Goal: Communication & Community: Answer question/provide support

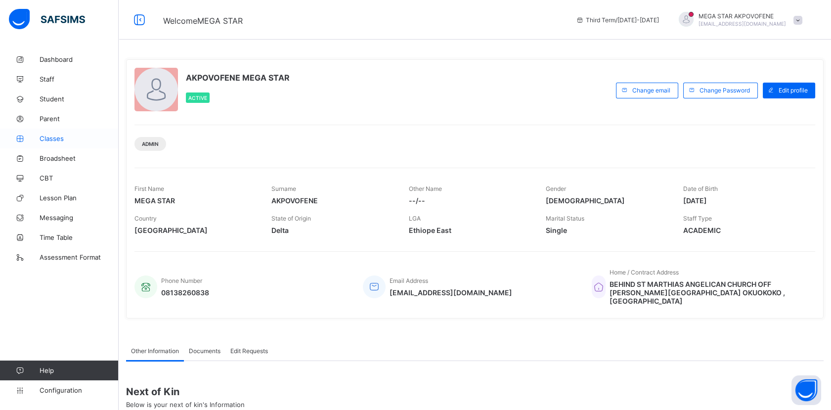
click at [45, 140] on span "Classes" at bounding box center [79, 138] width 79 height 8
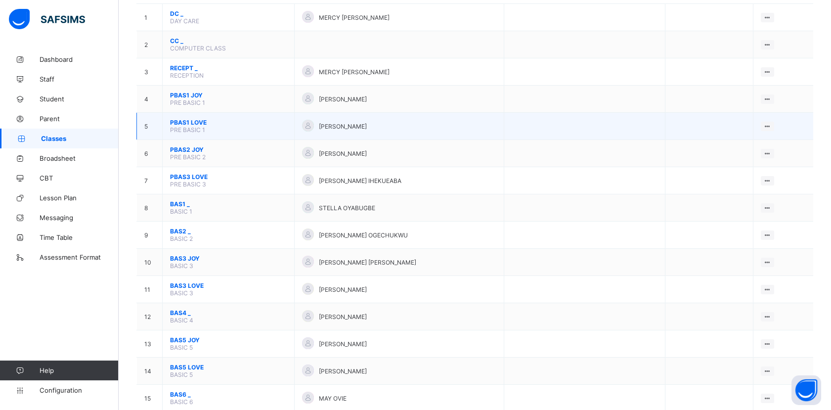
scroll to position [113, 0]
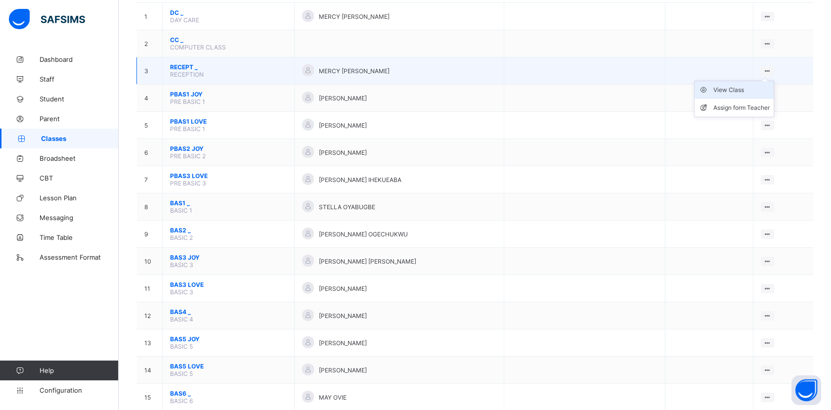
click at [749, 93] on li "View Class" at bounding box center [733, 90] width 79 height 18
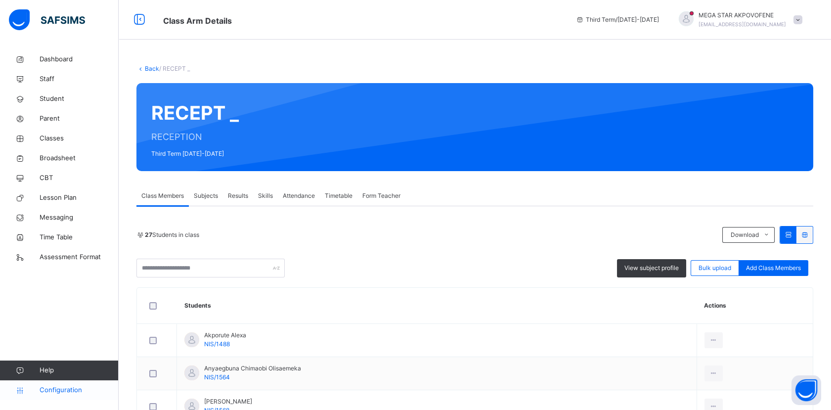
click at [70, 393] on span "Configuration" at bounding box center [79, 390] width 79 height 10
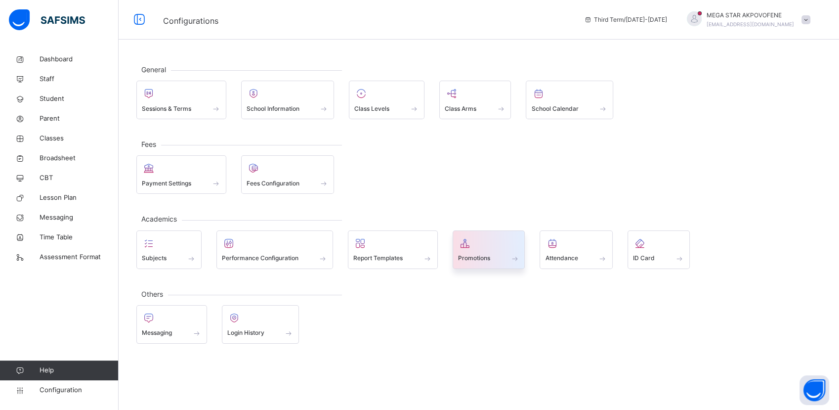
click at [484, 253] on span "Promotions" at bounding box center [474, 257] width 32 height 9
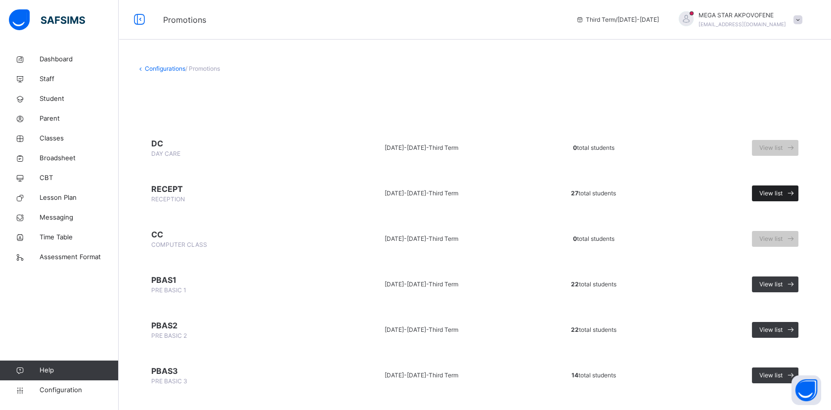
click at [796, 192] on icon at bounding box center [790, 193] width 10 height 11
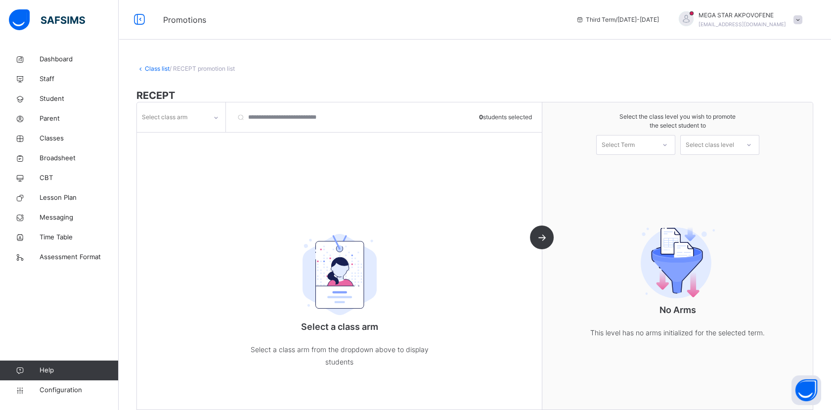
click at [215, 118] on icon at bounding box center [215, 118] width 3 height 2
click at [199, 141] on div "_" at bounding box center [180, 139] width 87 height 17
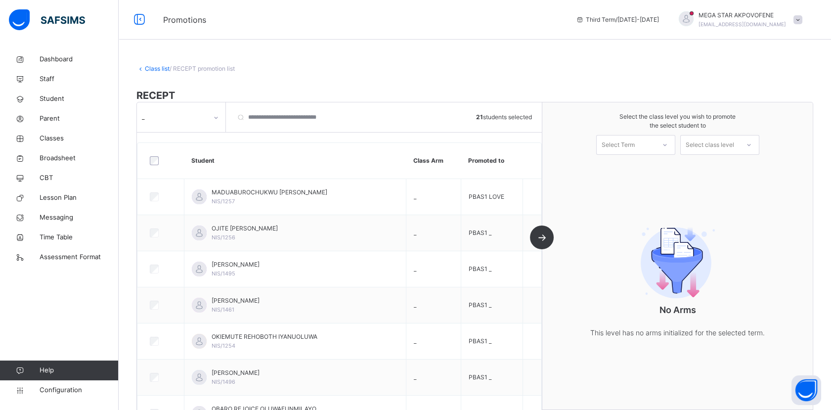
click at [542, 240] on div "_ 21 students selected Student Class Arm Promoted to MADUABUROCHUKWU ENEH CALLI…" at bounding box center [339, 255] width 405 height 307
click at [674, 145] on div at bounding box center [665, 144] width 18 height 17
click at [647, 186] on div "First Term 2025-2026" at bounding box center [635, 198] width 78 height 26
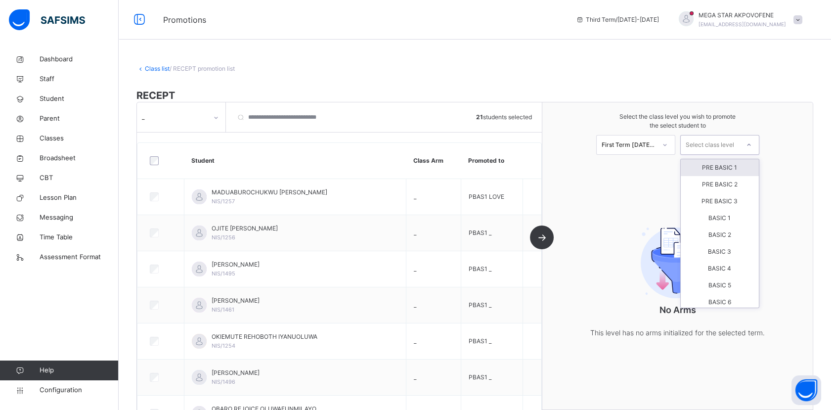
click at [751, 144] on div at bounding box center [749, 144] width 18 height 17
click at [725, 169] on div "PRE BASIC 1" at bounding box center [719, 167] width 78 height 17
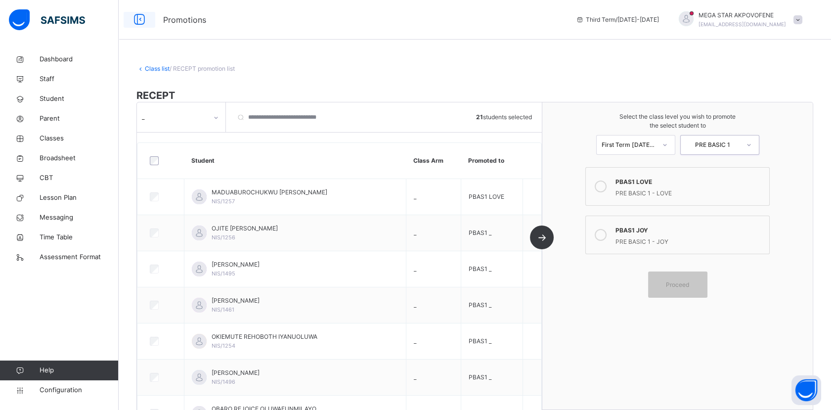
click at [138, 19] on icon at bounding box center [139, 20] width 17 height 18
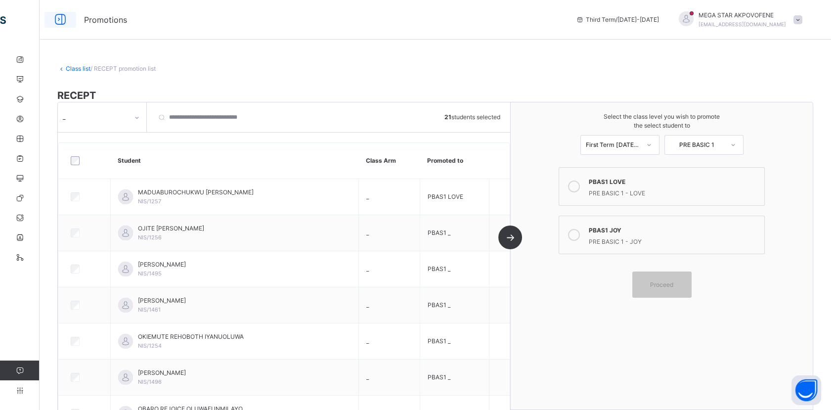
click at [59, 20] on icon at bounding box center [60, 20] width 17 height 18
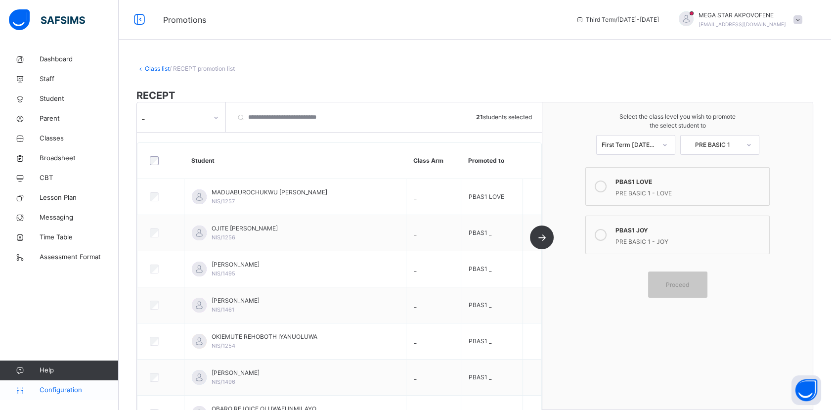
click at [67, 391] on span "Configuration" at bounding box center [79, 390] width 79 height 10
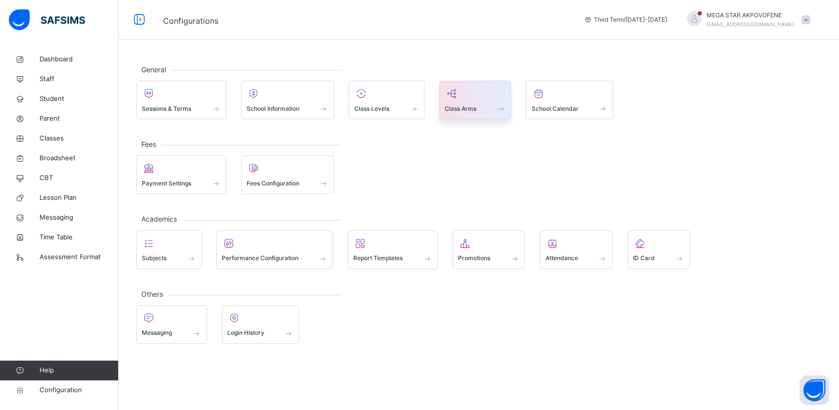
click at [471, 106] on span "Class Arms" at bounding box center [461, 108] width 32 height 9
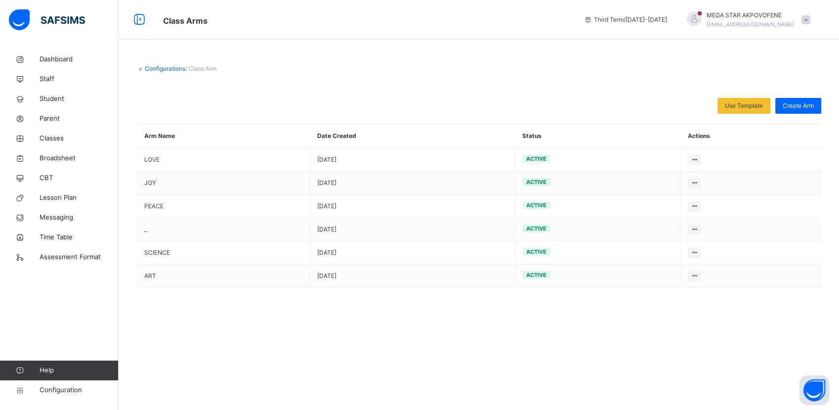
click at [158, 67] on link "Configurations" at bounding box center [165, 68] width 41 height 7
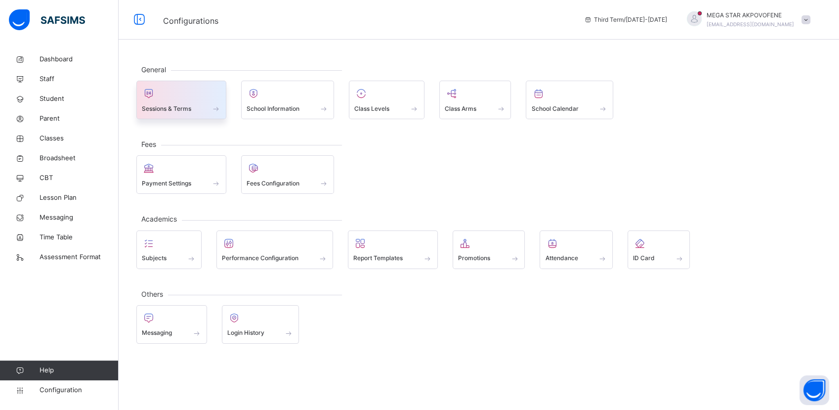
click at [171, 94] on div at bounding box center [181, 93] width 79 height 15
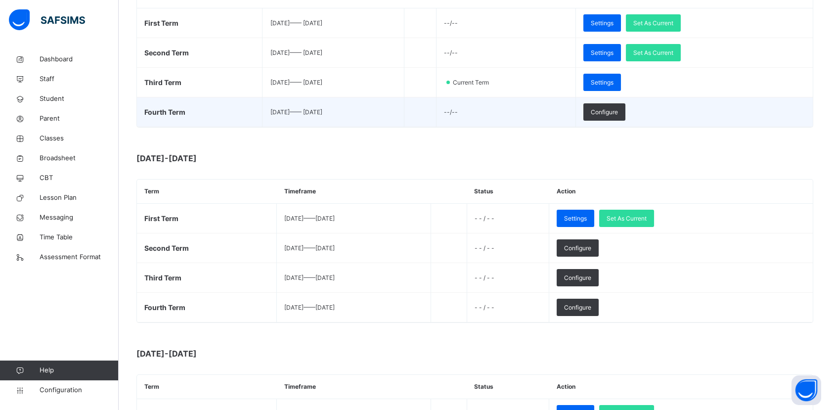
scroll to position [199, 0]
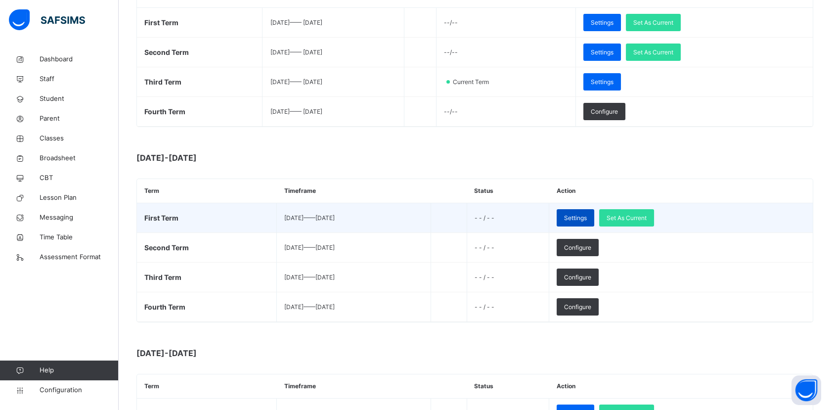
click at [587, 219] on span "Settings" at bounding box center [575, 217] width 23 height 9
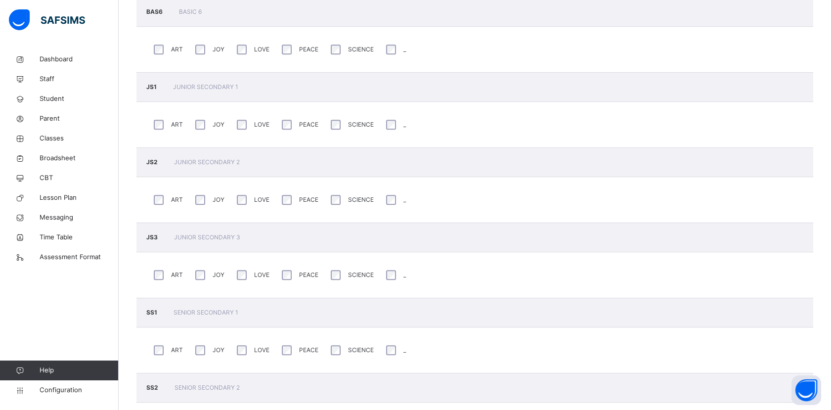
scroll to position [1090, 0]
click at [340, 269] on div "SCIENCE" at bounding box center [350, 272] width 45 height 15
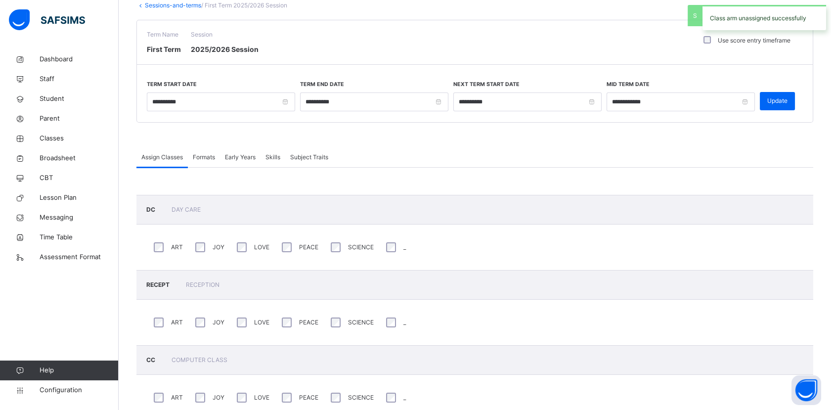
scroll to position [0, 0]
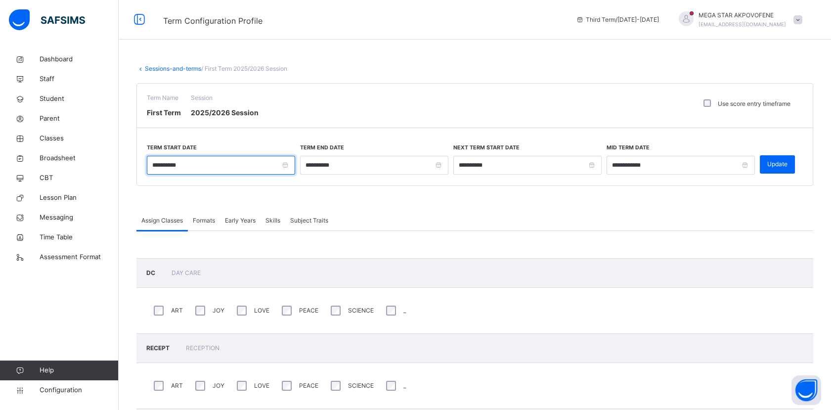
click at [155, 164] on input "**********" at bounding box center [221, 165] width 148 height 19
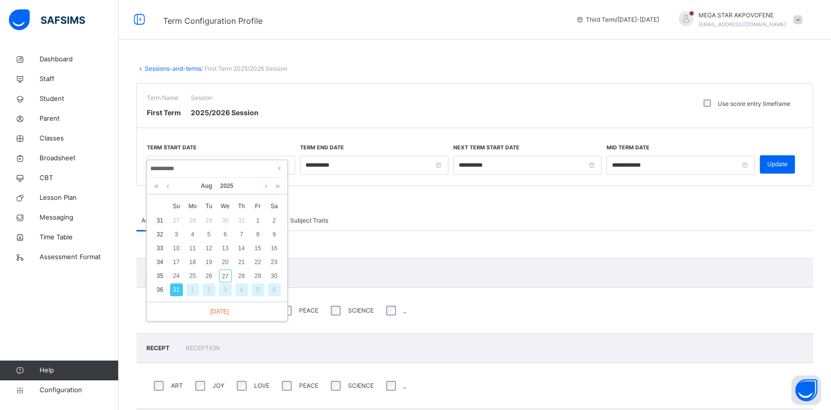
click at [266, 186] on link at bounding box center [265, 185] width 7 height 17
click at [190, 235] on div "8" at bounding box center [192, 234] width 13 height 13
type input "**********"
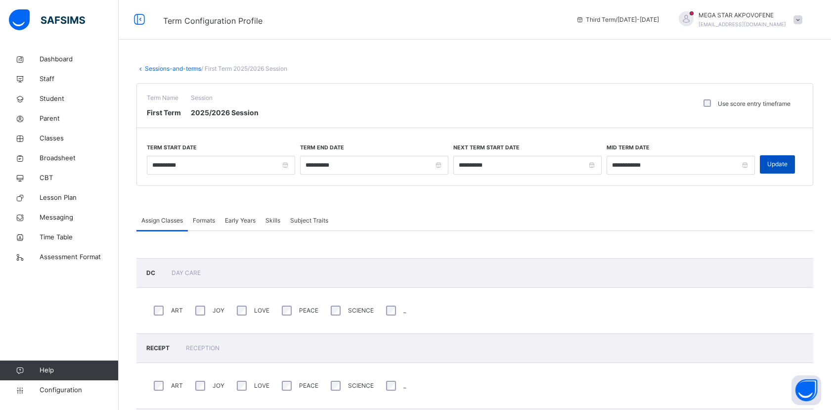
click at [779, 166] on span "Update" at bounding box center [777, 164] width 20 height 9
click at [60, 386] on span "Configuration" at bounding box center [79, 390] width 79 height 10
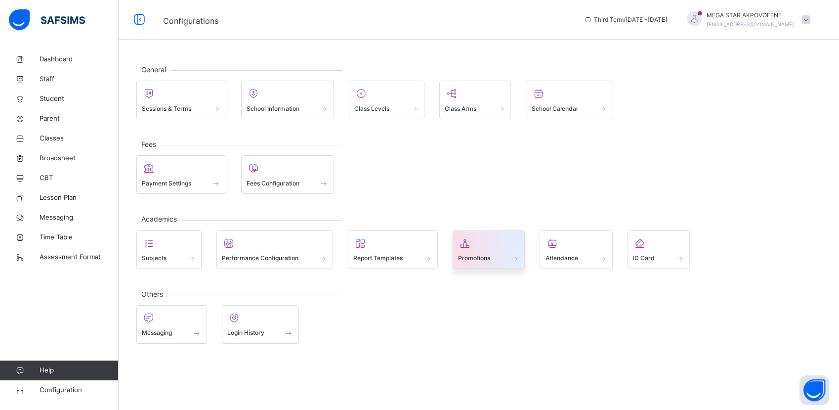
click at [481, 262] on div "Promotions" at bounding box center [489, 258] width 62 height 10
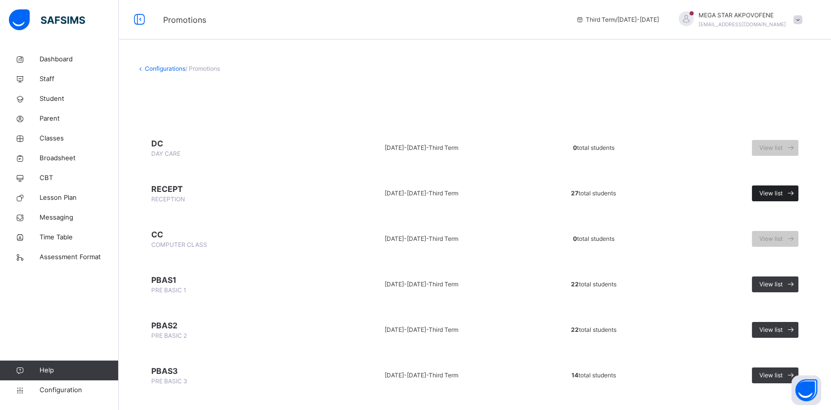
click at [774, 194] on span "View list" at bounding box center [770, 193] width 23 height 9
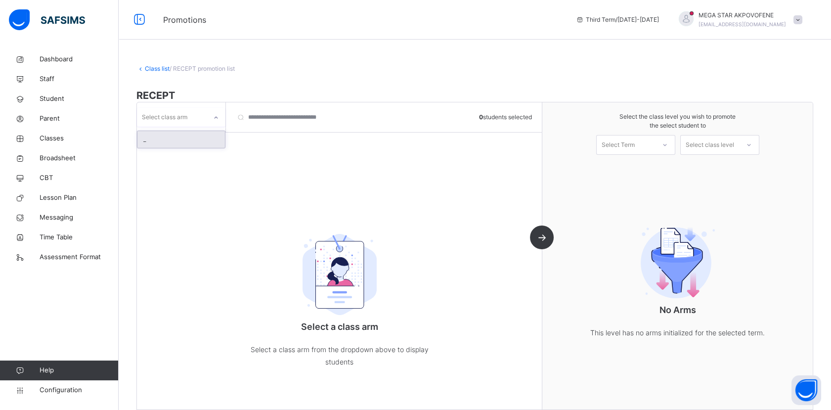
click at [217, 110] on div at bounding box center [216, 118] width 17 height 16
click at [158, 140] on div "_" at bounding box center [180, 139] width 87 height 17
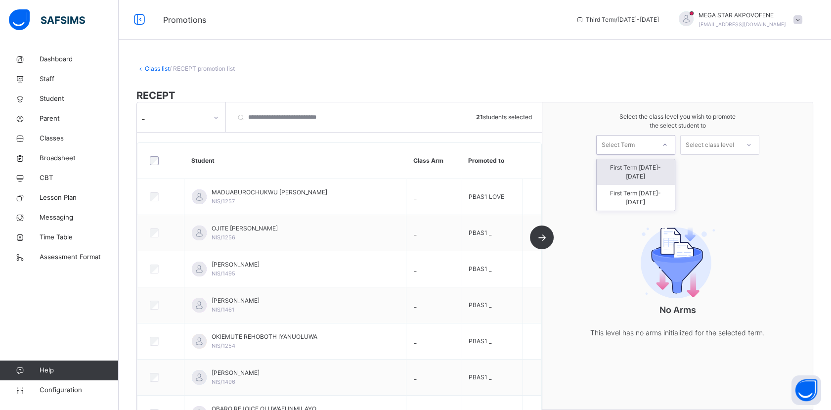
click at [666, 145] on icon at bounding box center [664, 144] width 3 height 2
click at [652, 185] on div "First Term 2025-2026" at bounding box center [635, 198] width 78 height 26
click at [721, 149] on div "Select class level" at bounding box center [709, 145] width 48 height 20
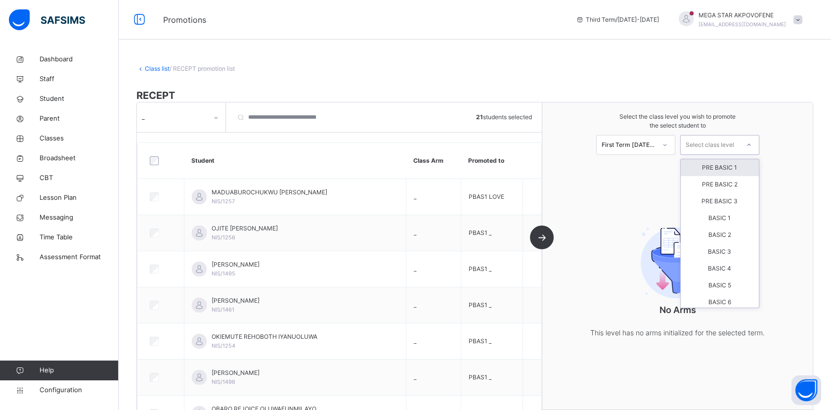
click at [727, 171] on div "PRE BASIC 1" at bounding box center [719, 167] width 78 height 17
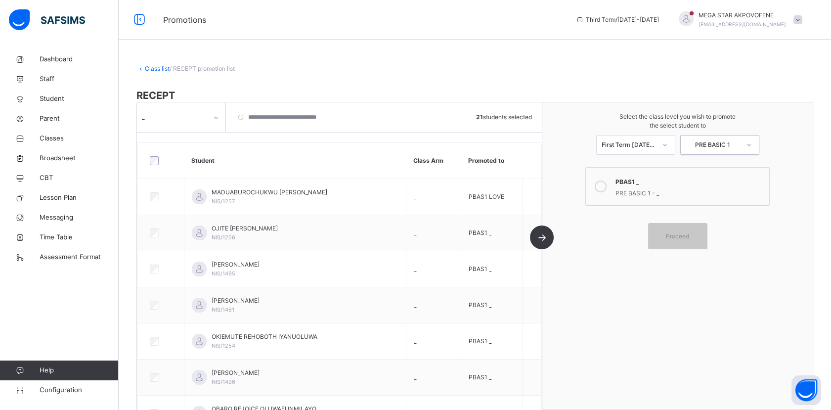
click at [606, 186] on icon at bounding box center [600, 186] width 12 height 12
click at [680, 243] on div "Proceed" at bounding box center [677, 236] width 59 height 26
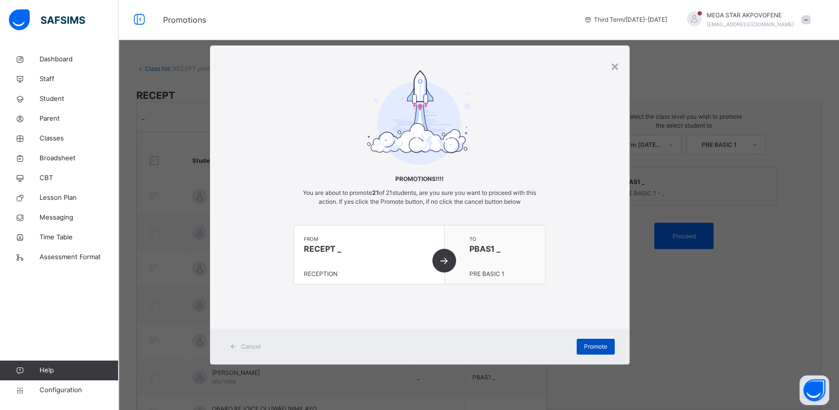
click at [600, 346] on span "Promote" at bounding box center [595, 346] width 23 height 9
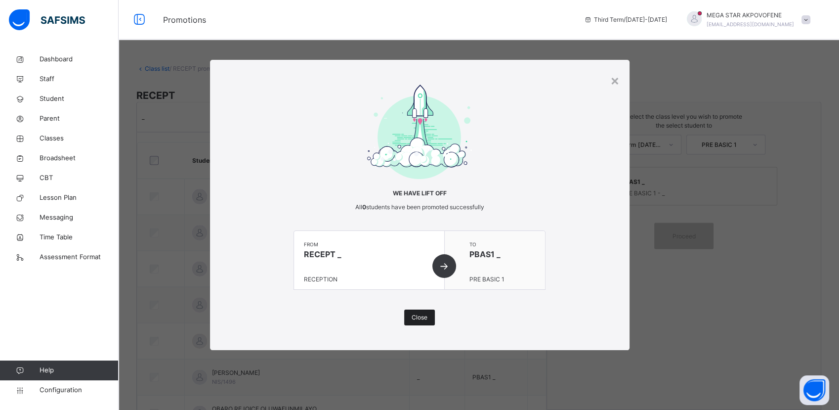
click at [422, 317] on span "Close" at bounding box center [420, 317] width 16 height 9
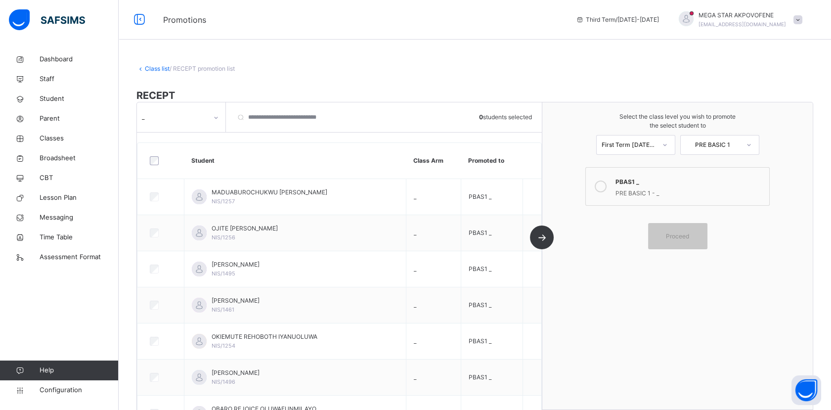
click at [215, 117] on icon at bounding box center [216, 118] width 6 height 10
click at [215, 117] on icon at bounding box center [215, 118] width 3 height 2
click at [158, 68] on link "Class list" at bounding box center [157, 68] width 25 height 7
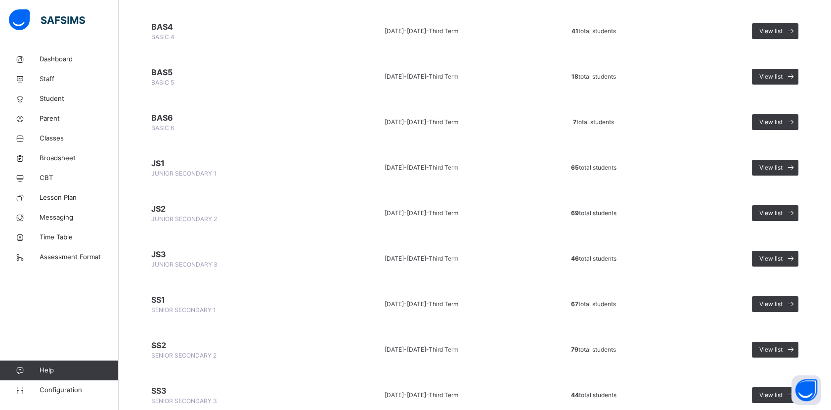
scroll to position [563, 0]
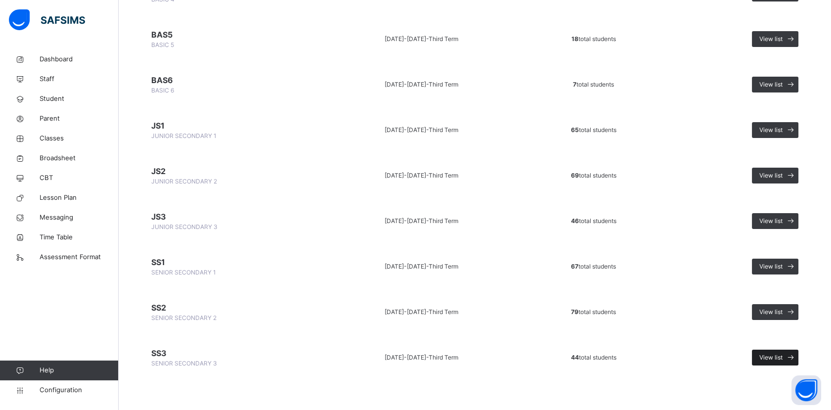
click at [779, 354] on span "View list" at bounding box center [770, 357] width 23 height 9
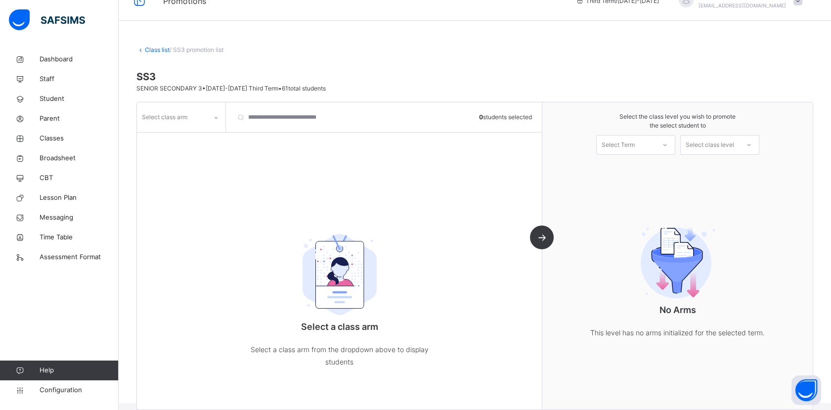
scroll to position [34, 0]
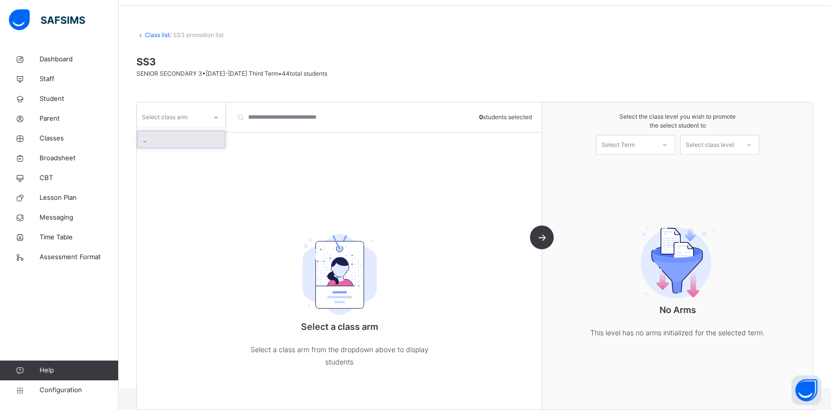
click at [208, 118] on div at bounding box center [216, 118] width 17 height 16
click at [183, 135] on div "_" at bounding box center [180, 139] width 87 height 17
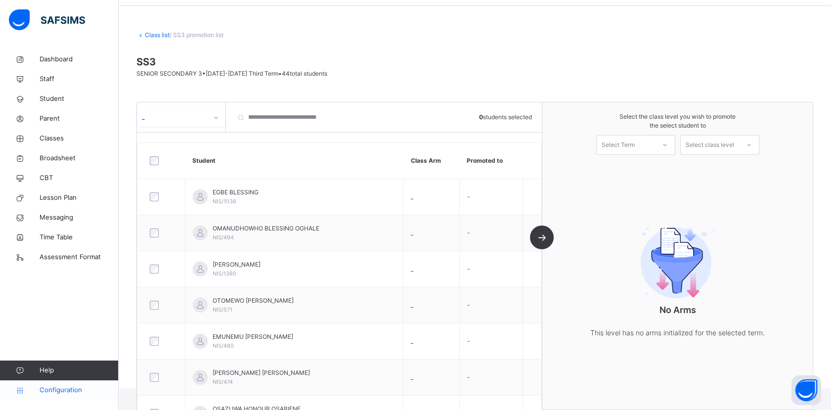
click at [54, 384] on link "Configuration" at bounding box center [59, 390] width 118 height 20
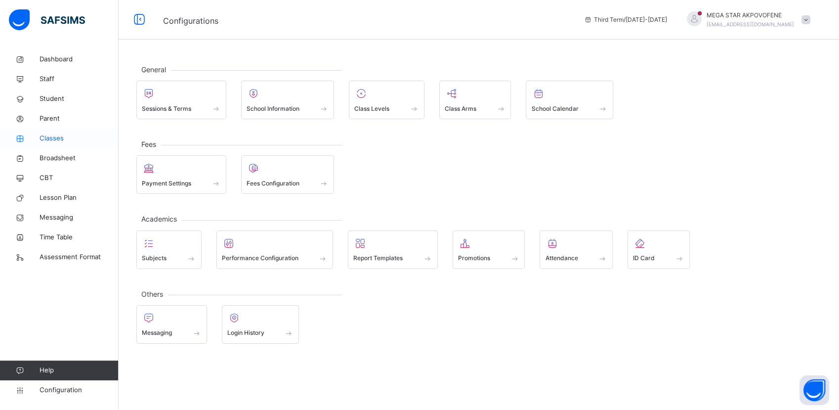
click at [56, 140] on span "Classes" at bounding box center [79, 138] width 79 height 10
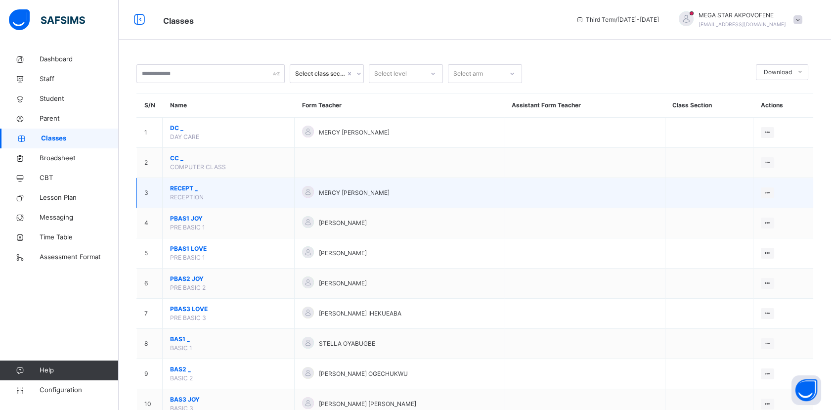
click at [189, 187] on span "RECEPT _" at bounding box center [228, 188] width 117 height 9
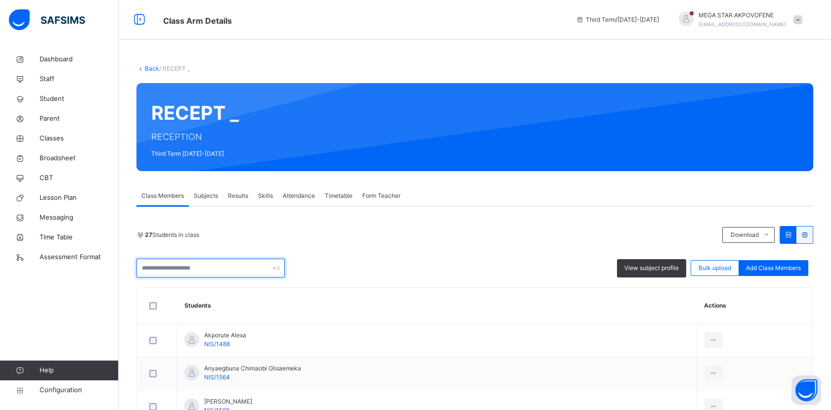
click at [190, 267] on input "text" at bounding box center [210, 267] width 148 height 19
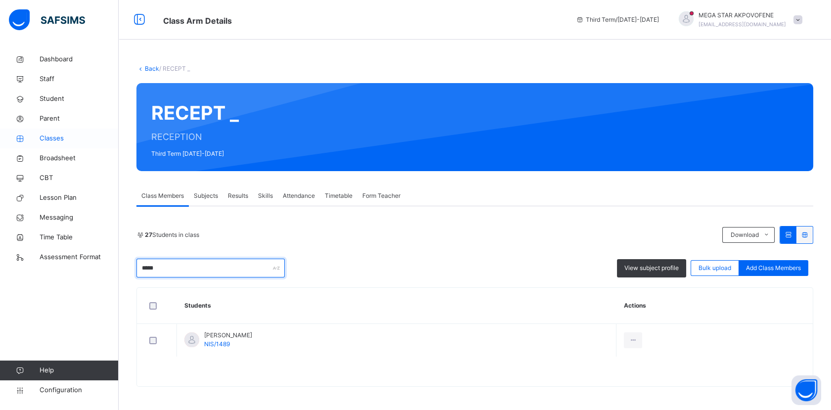
type input "*****"
click at [54, 139] on span "Classes" at bounding box center [79, 138] width 79 height 10
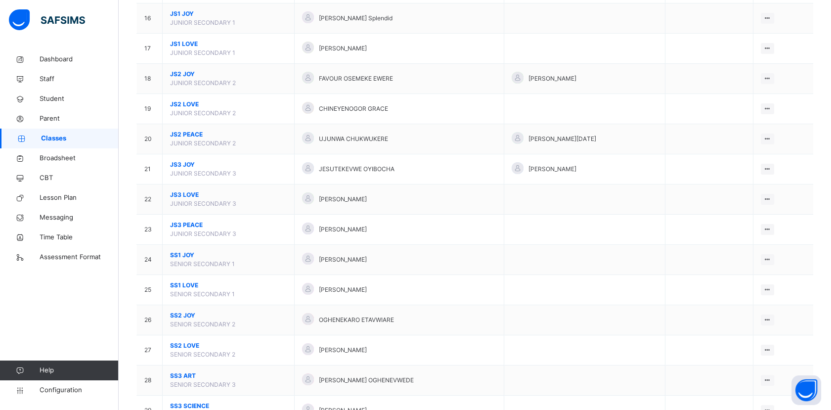
scroll to position [605, 0]
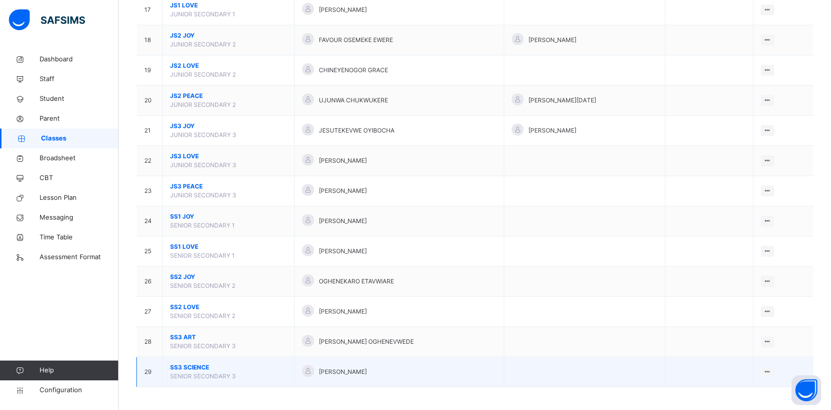
click at [191, 366] on span "SS3 SCIENCE" at bounding box center [228, 367] width 117 height 9
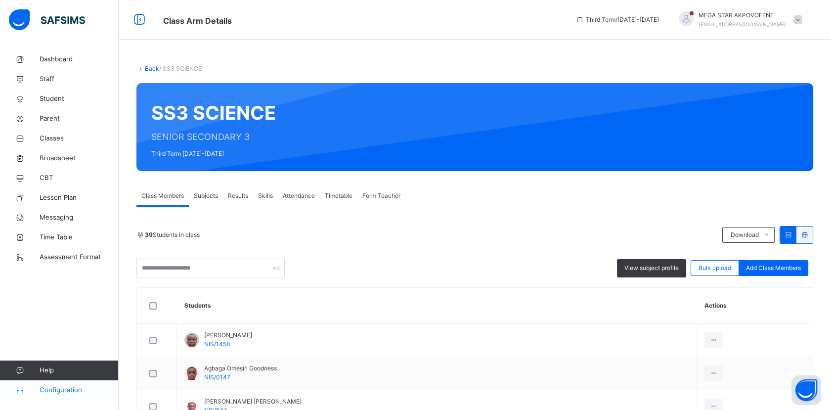
click at [72, 393] on span "Configuration" at bounding box center [79, 390] width 79 height 10
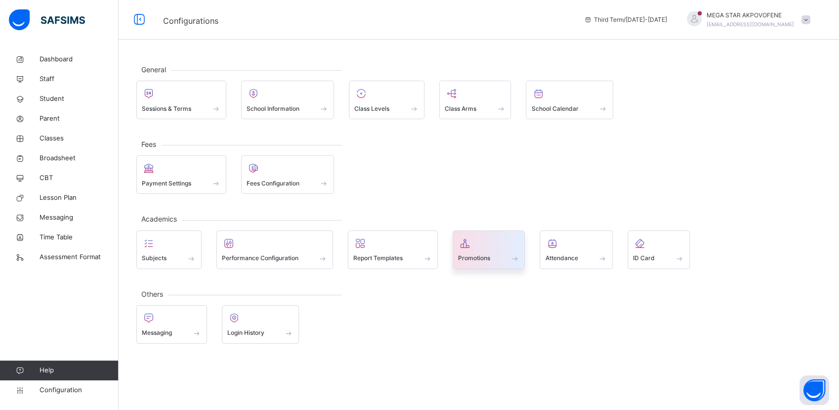
click at [494, 246] on div at bounding box center [489, 243] width 62 height 15
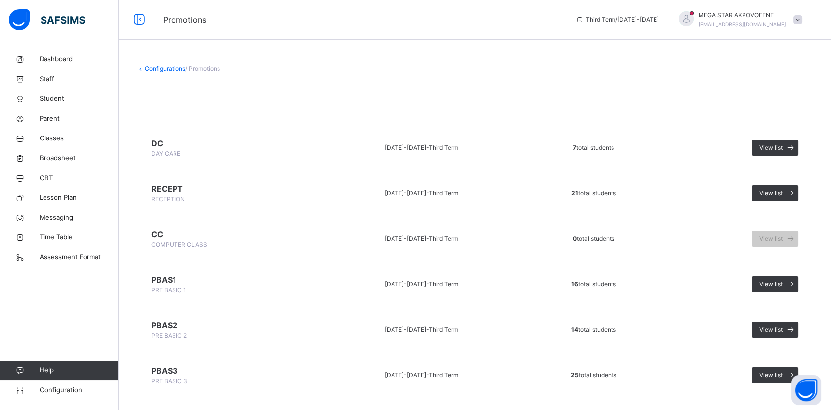
click at [433, 189] on span "Third Term" at bounding box center [443, 192] width 30 height 7
click at [63, 390] on span "Configuration" at bounding box center [79, 390] width 79 height 10
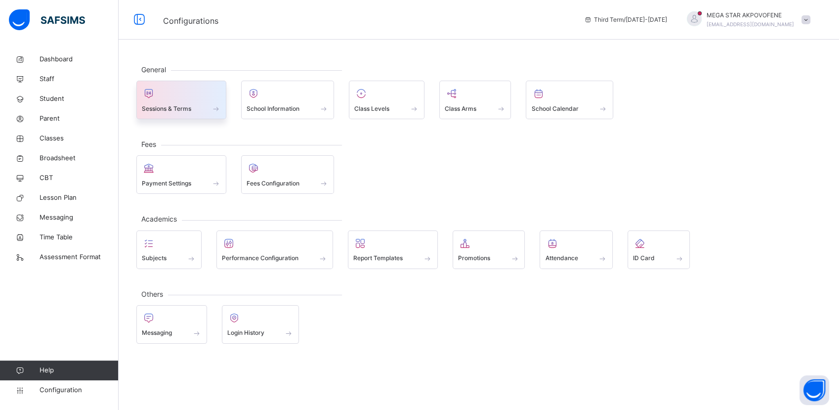
click at [188, 101] on span at bounding box center [181, 102] width 79 height 2
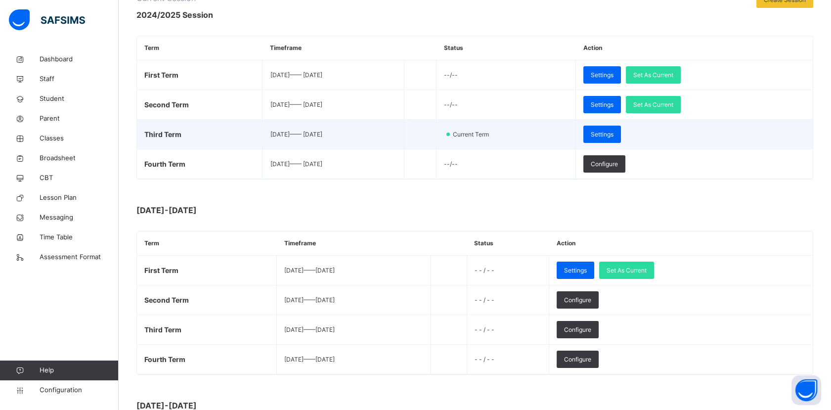
scroll to position [155, 0]
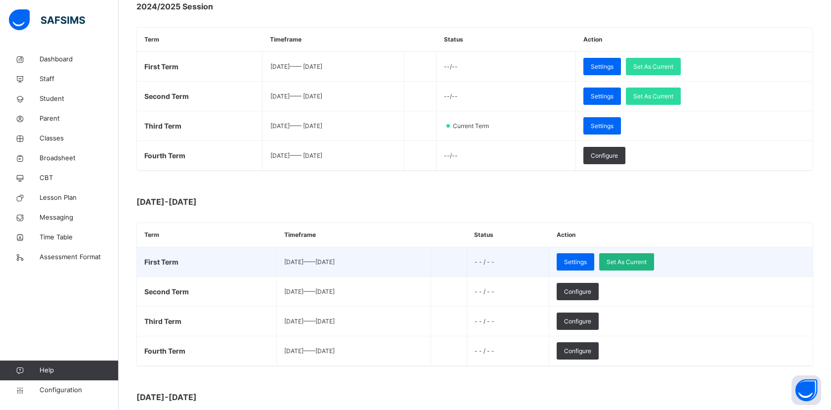
click at [646, 263] on span "Set As Current" at bounding box center [626, 261] width 40 height 9
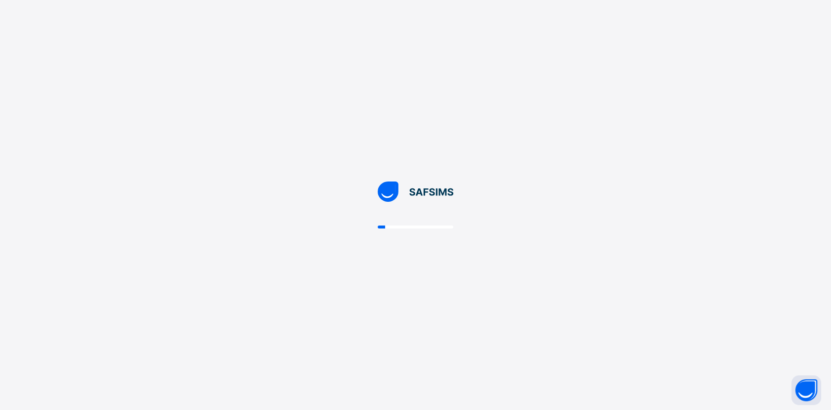
scroll to position [0, 0]
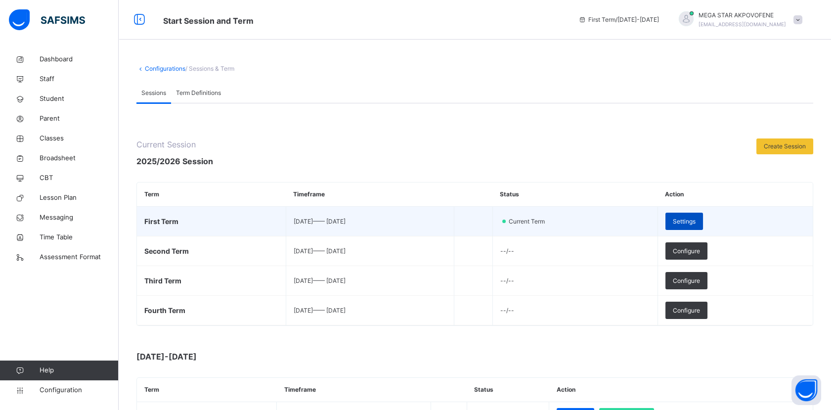
click at [695, 222] on span "Settings" at bounding box center [684, 221] width 23 height 9
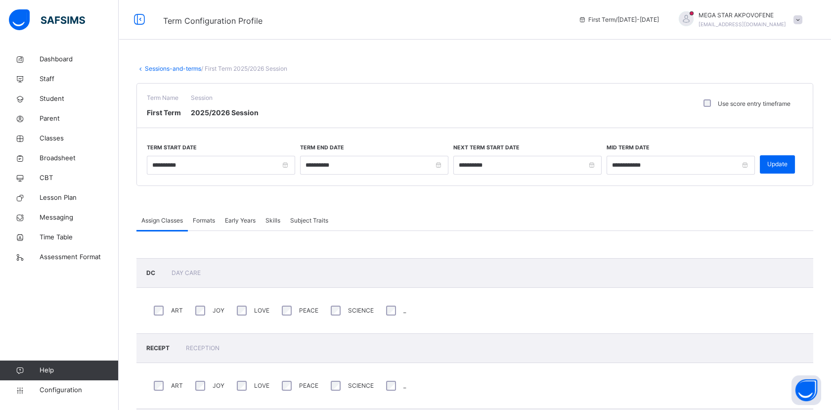
click at [170, 69] on link "Sessions-and-terms" at bounding box center [173, 68] width 56 height 7
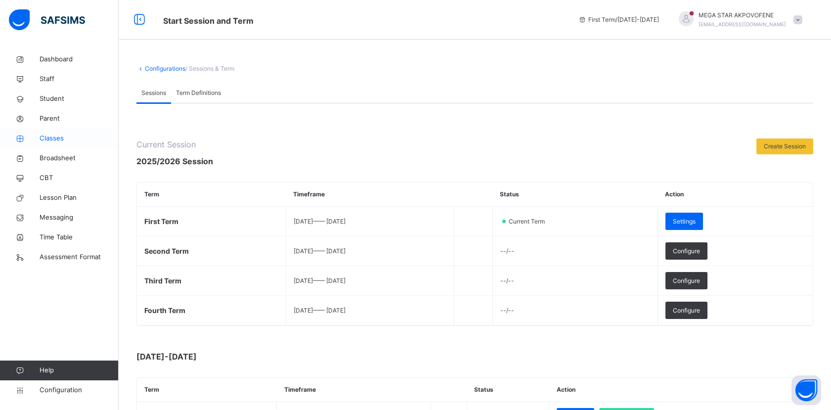
click at [43, 143] on span "Classes" at bounding box center [79, 138] width 79 height 10
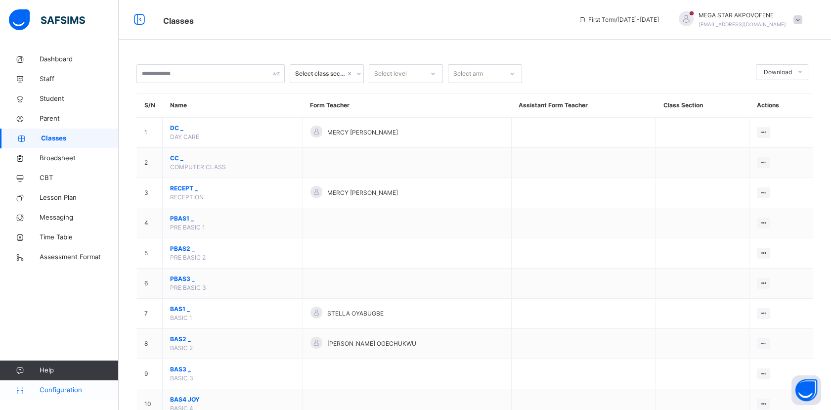
click at [68, 383] on link "Configuration" at bounding box center [59, 390] width 118 height 20
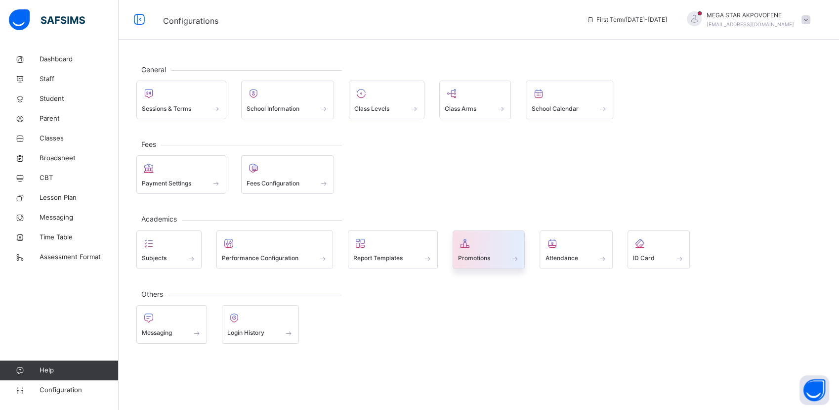
click at [490, 237] on div at bounding box center [489, 243] width 62 height 15
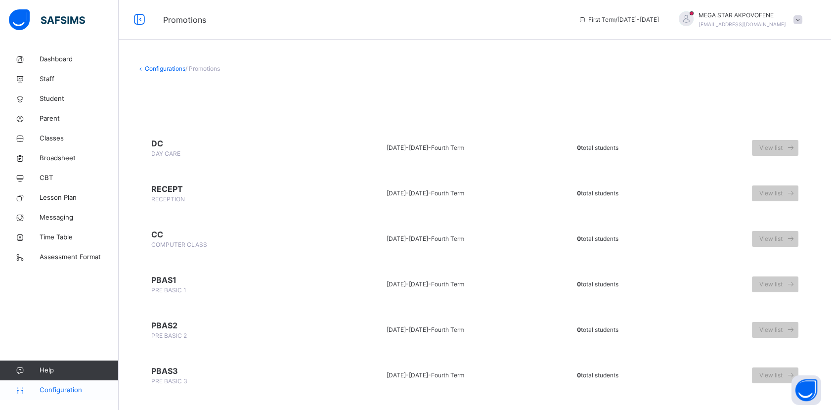
click at [40, 390] on span "Configuration" at bounding box center [79, 390] width 79 height 10
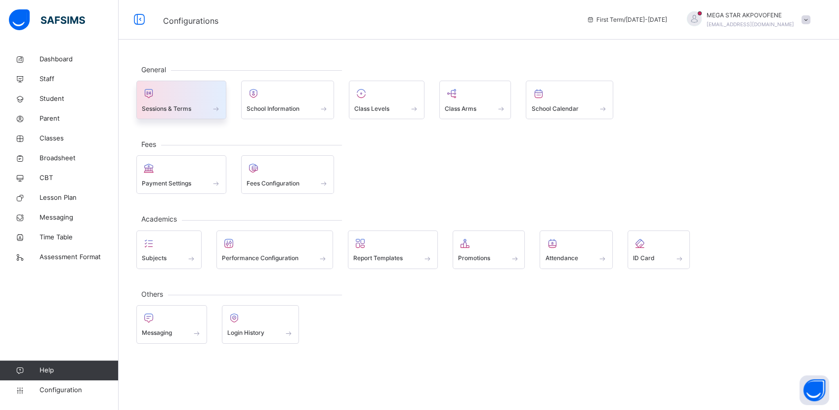
click at [197, 105] on div "Sessions & Terms" at bounding box center [181, 108] width 79 height 10
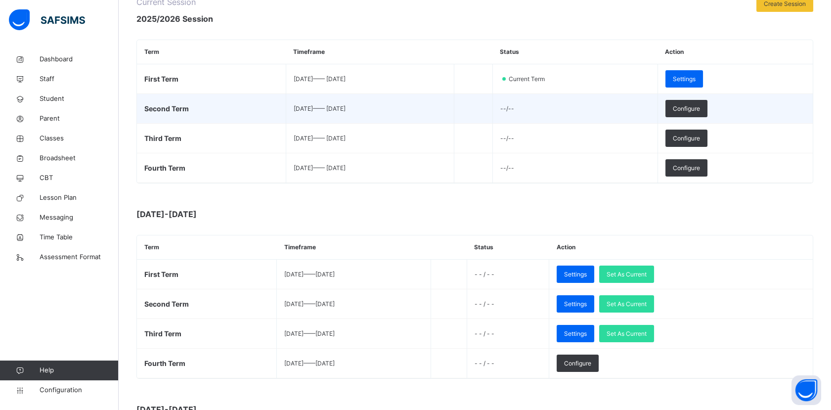
scroll to position [148, 0]
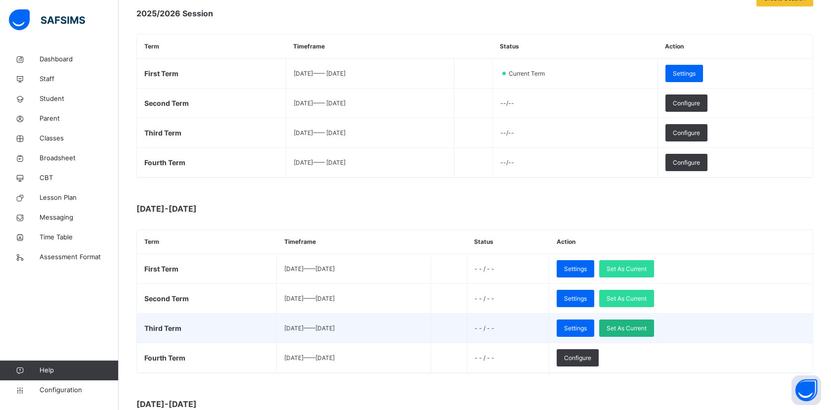
click at [646, 327] on span "Set As Current" at bounding box center [626, 328] width 40 height 9
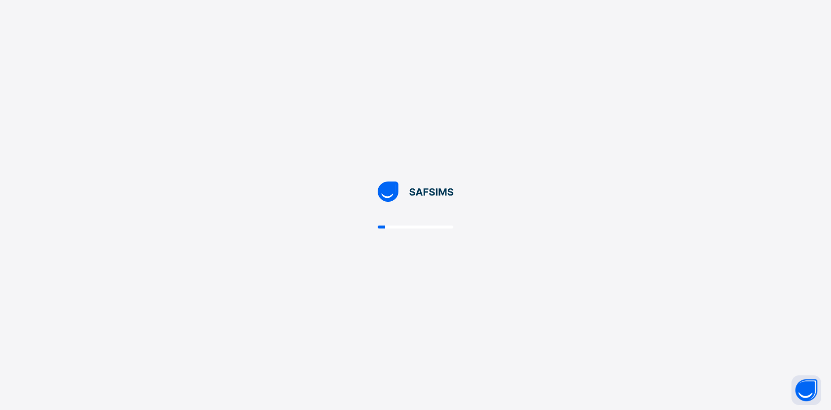
scroll to position [0, 0]
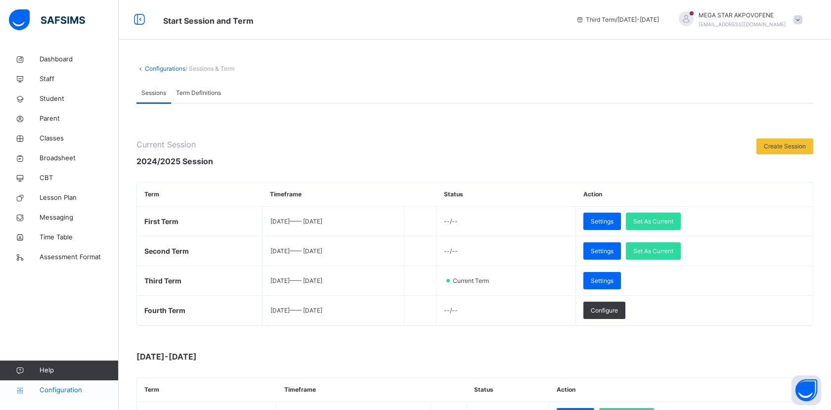
click at [61, 389] on span "Configuration" at bounding box center [79, 390] width 79 height 10
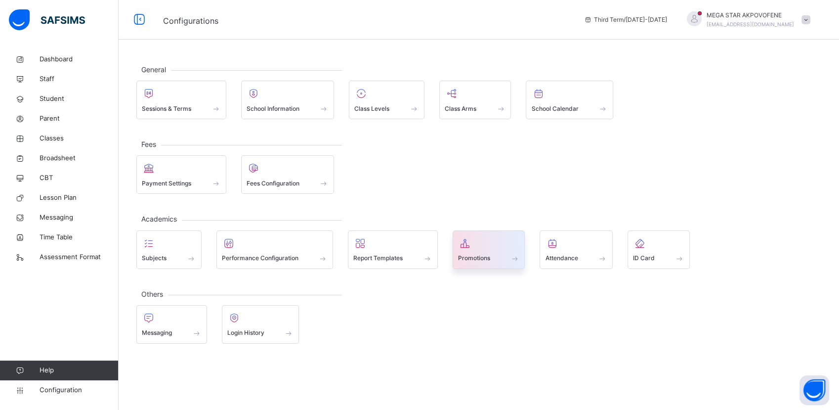
click at [494, 242] on div at bounding box center [489, 243] width 62 height 15
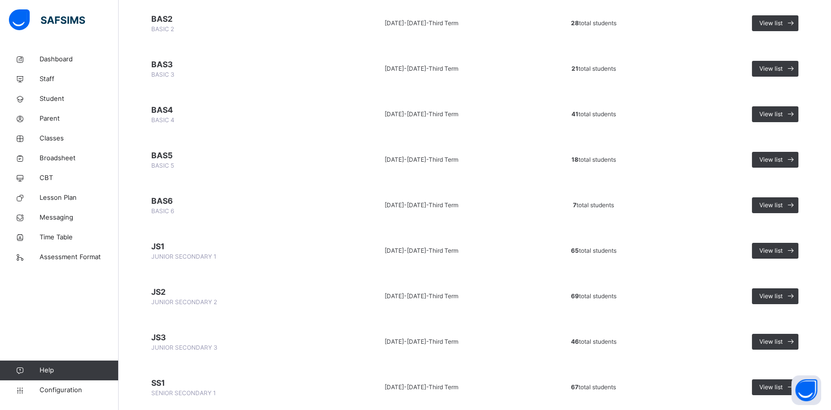
scroll to position [563, 0]
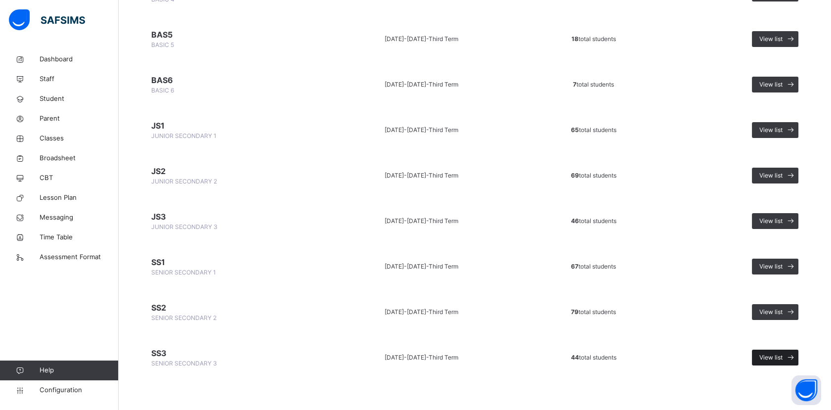
click at [782, 355] on span "View list" at bounding box center [770, 357] width 23 height 9
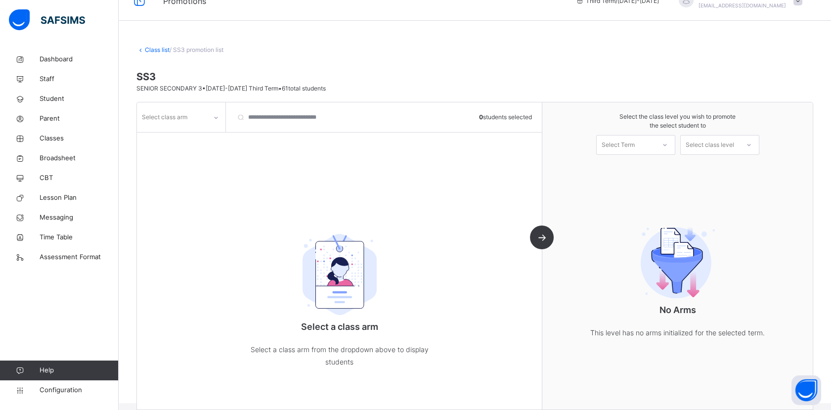
scroll to position [34, 0]
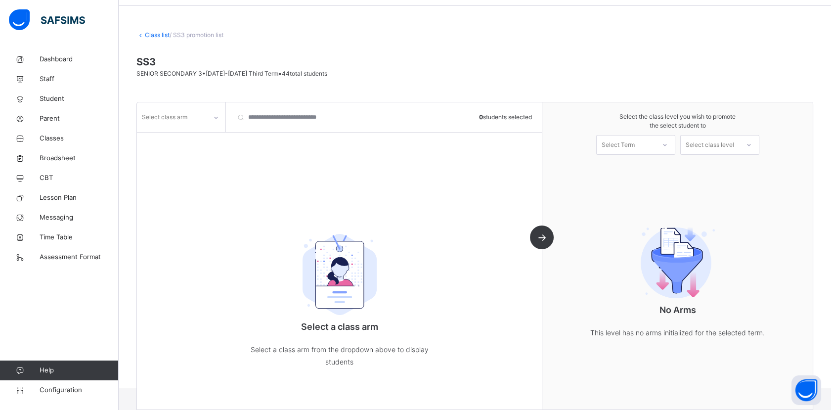
click at [174, 117] on div "Select class arm" at bounding box center [164, 117] width 45 height 19
click at [165, 136] on div "_" at bounding box center [180, 139] width 87 height 17
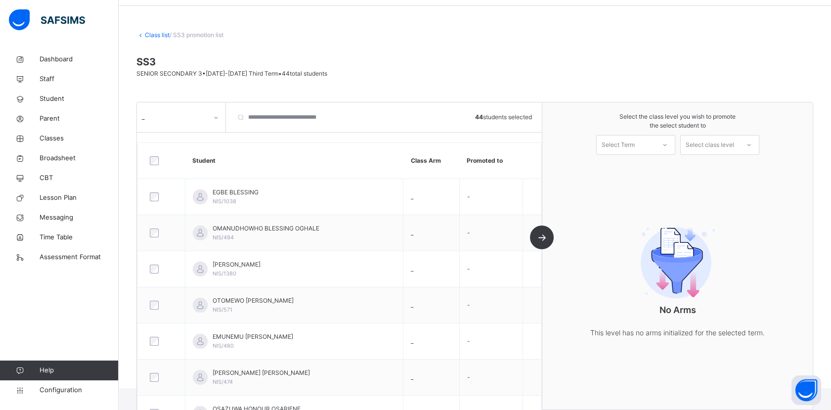
click at [668, 145] on icon at bounding box center [665, 145] width 6 height 10
click at [214, 115] on icon at bounding box center [216, 118] width 6 height 10
click at [158, 32] on link "Class list" at bounding box center [157, 34] width 25 height 7
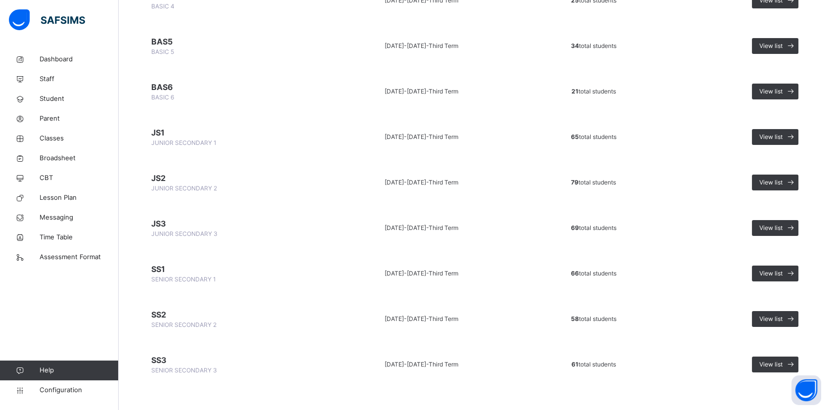
scroll to position [563, 0]
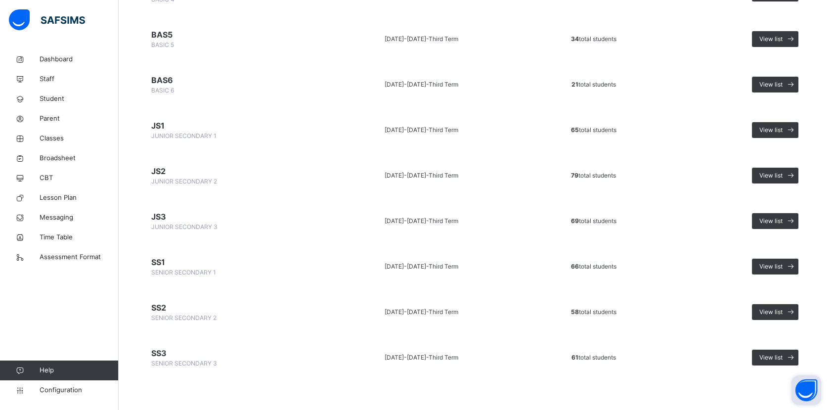
click at [803, 395] on button "Open asap" at bounding box center [806, 390] width 30 height 30
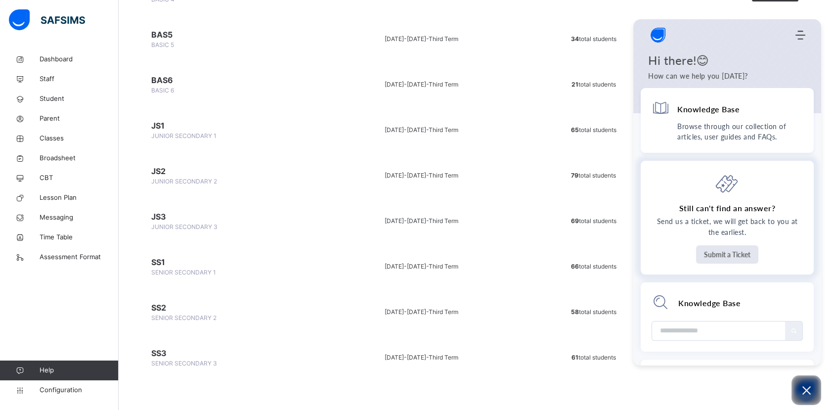
click at [726, 255] on button "Submit a Ticket" at bounding box center [727, 254] width 62 height 18
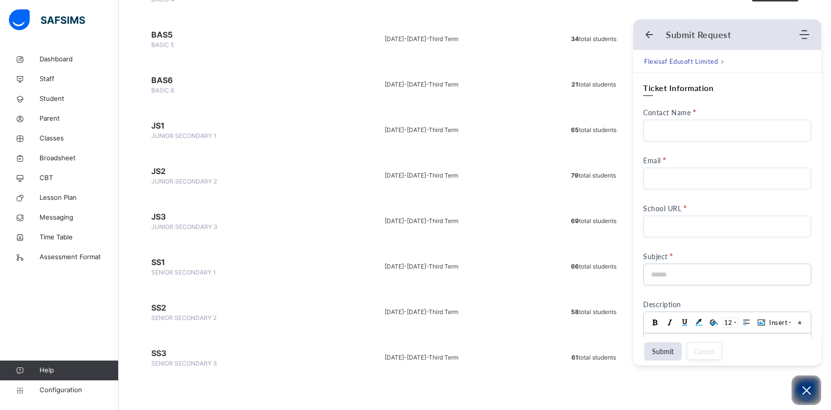
scroll to position [0, 0]
click at [716, 129] on input "Contact Name" at bounding box center [727, 131] width 168 height 22
type input "**********"
click at [717, 176] on input "Email" at bounding box center [727, 179] width 168 height 22
type input "**********"
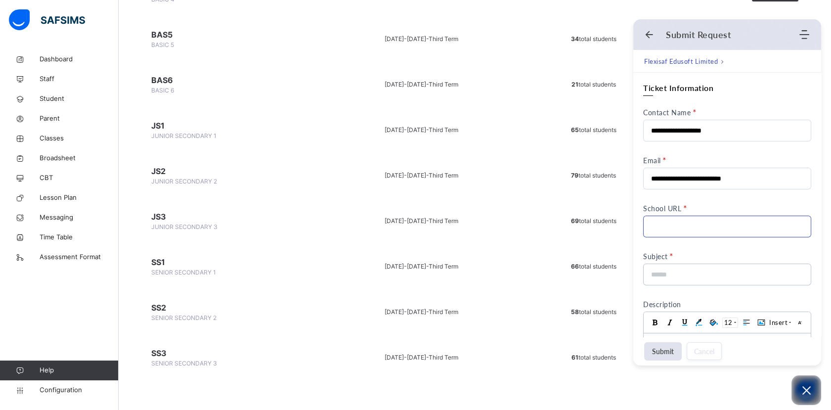
click at [730, 232] on input "School URL" at bounding box center [727, 226] width 168 height 22
type input "**********"
click at [718, 274] on input at bounding box center [724, 274] width 146 height 21
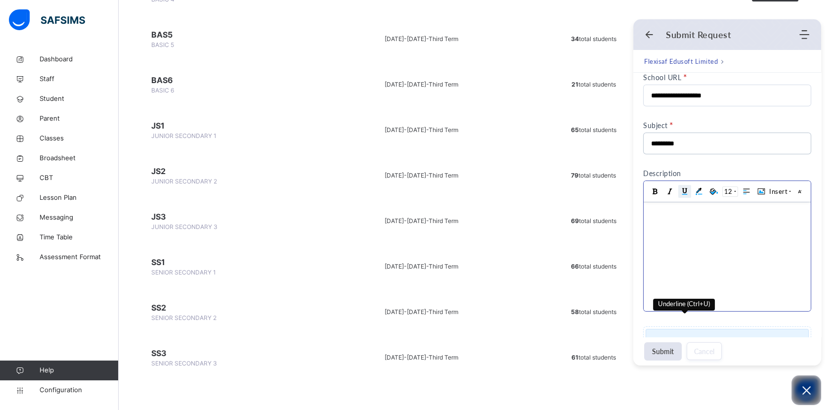
scroll to position [131, 0]
type input "*********"
click at [714, 221] on body at bounding box center [726, 256] width 167 height 109
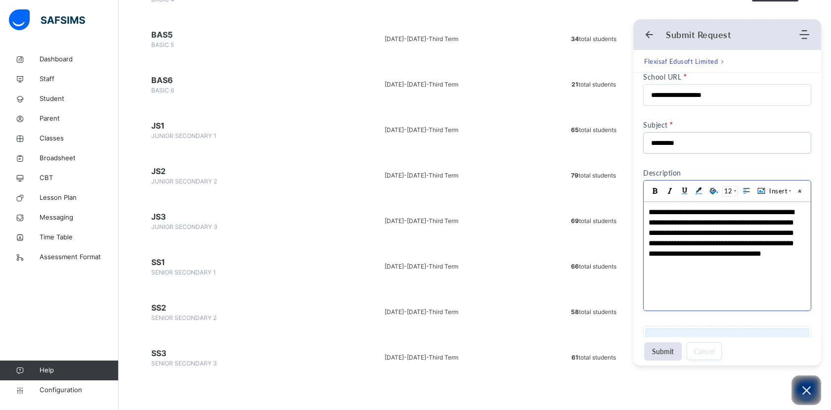
click at [655, 283] on body "**********" at bounding box center [726, 256] width 167 height 109
click at [728, 265] on div "**********" at bounding box center [725, 238] width 155 height 62
click at [783, 187] on span "Insert" at bounding box center [780, 190] width 22 height 9
click at [698, 297] on body "**********" at bounding box center [726, 256] width 167 height 109
click at [716, 193] on icon at bounding box center [713, 190] width 13 height 13
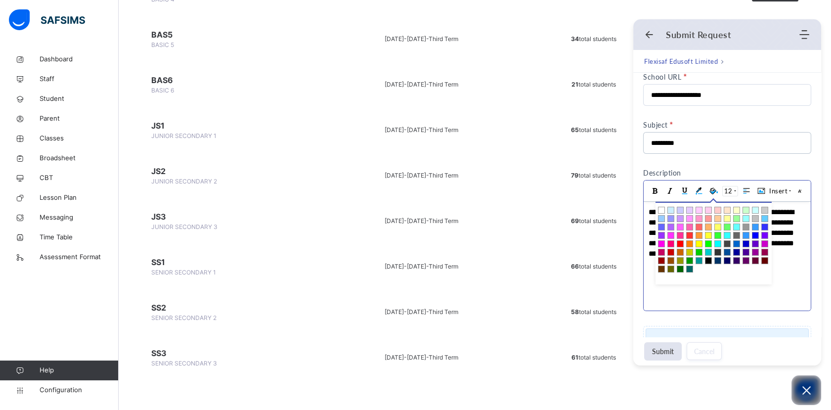
click at [717, 219] on li at bounding box center [717, 218] width 7 height 7
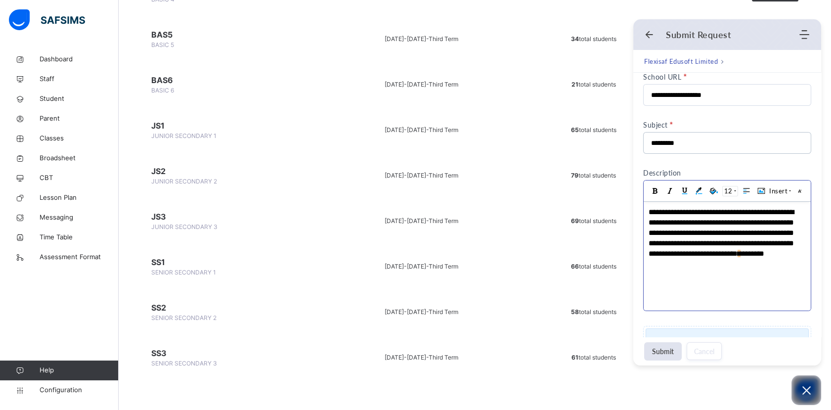
click at [735, 274] on body "**********" at bounding box center [726, 256] width 167 height 109
click at [757, 189] on icon at bounding box center [761, 190] width 13 height 13
click at [759, 215] on span "Upload" at bounding box center [765, 216] width 23 height 8
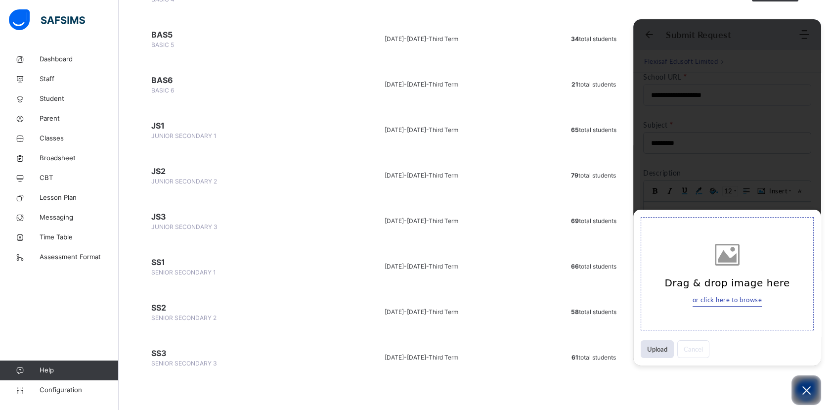
click at [727, 300] on link "or click here to browse" at bounding box center [727, 300] width 70 height 11
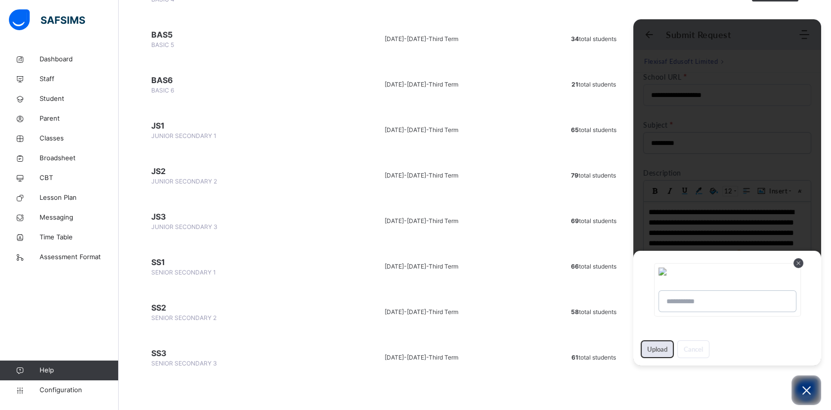
click at [657, 350] on button "Upload" at bounding box center [656, 349] width 33 height 18
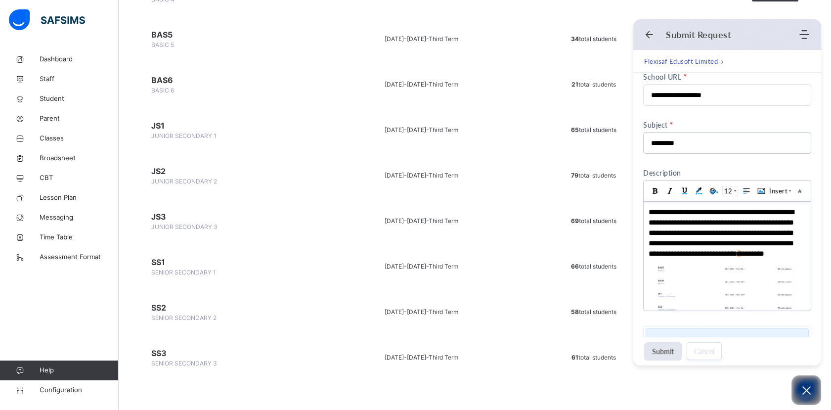
click at [670, 349] on button "Submit" at bounding box center [663, 351] width 38 height 18
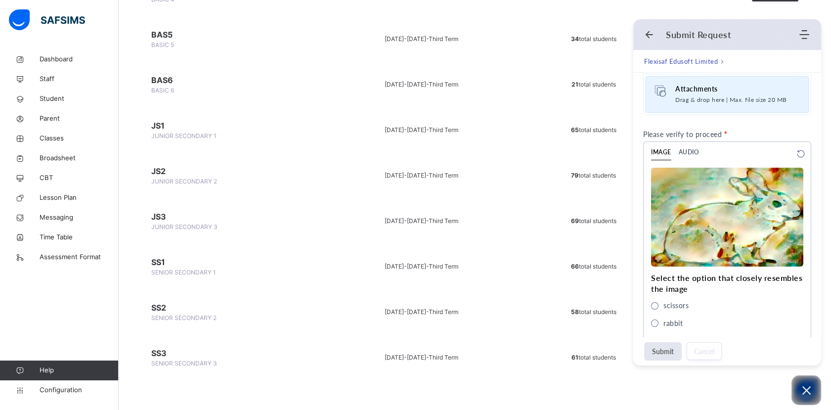
scroll to position [428, 0]
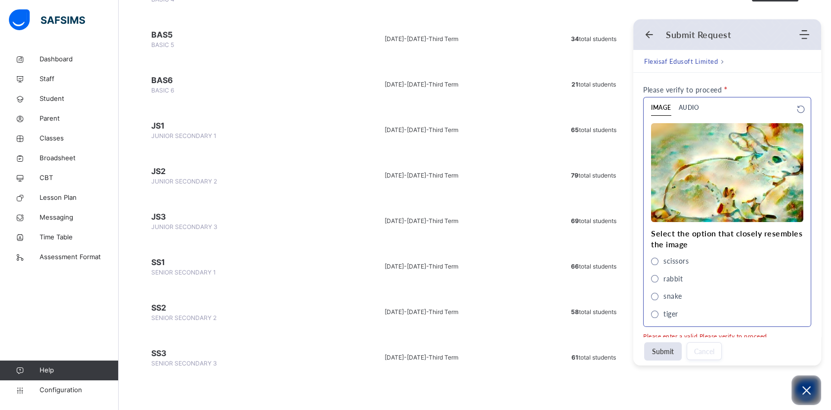
click at [654, 275] on span "rabbit" at bounding box center [654, 278] width 7 height 7
click at [661, 353] on button "Submit" at bounding box center [663, 351] width 38 height 18
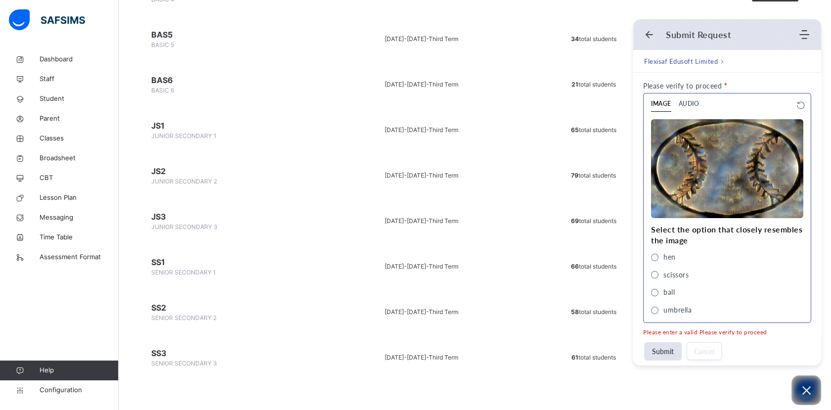
click at [653, 256] on span "hen" at bounding box center [654, 256] width 7 height 7
click at [656, 292] on span "ball" at bounding box center [654, 292] width 7 height 7
click at [661, 349] on button "Submit" at bounding box center [663, 351] width 38 height 18
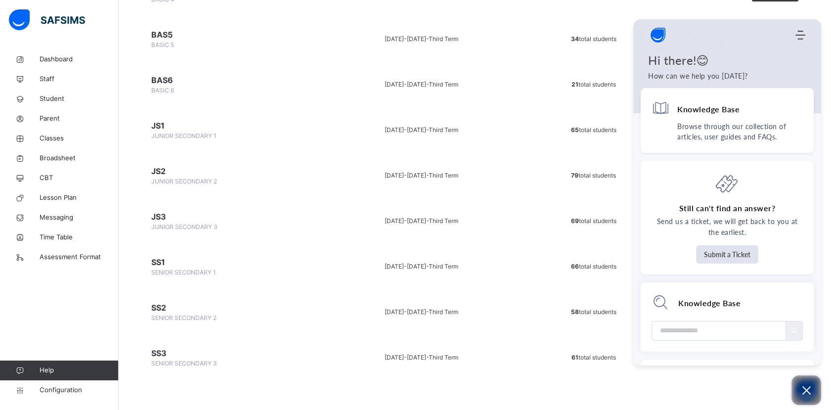
click at [808, 388] on icon "Open asap" at bounding box center [806, 390] width 8 height 8
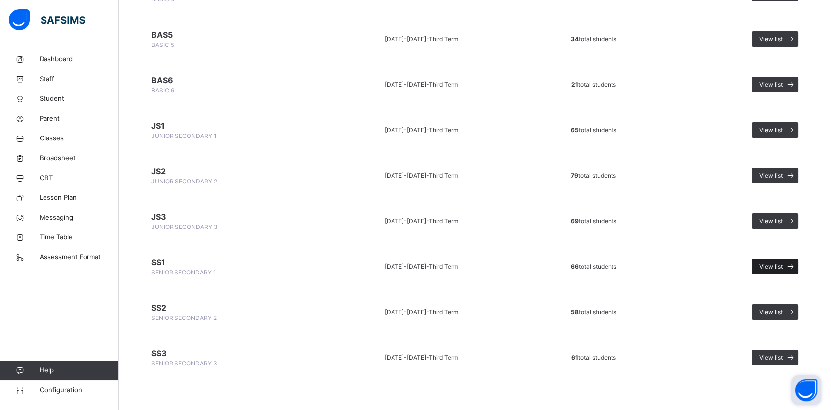
click at [794, 261] on icon at bounding box center [790, 266] width 10 height 11
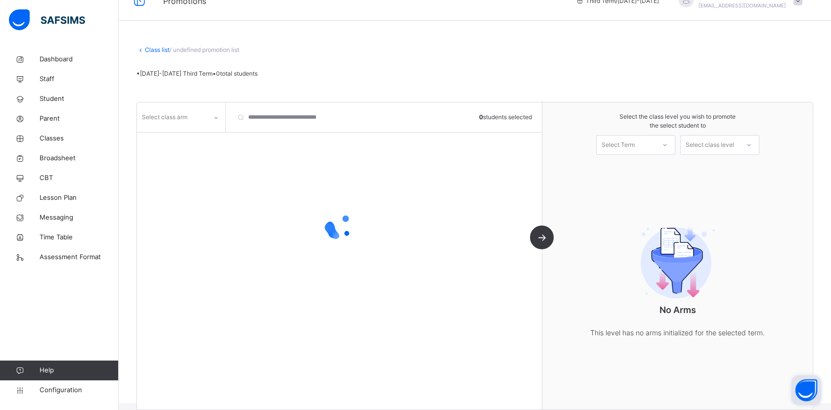
scroll to position [34, 0]
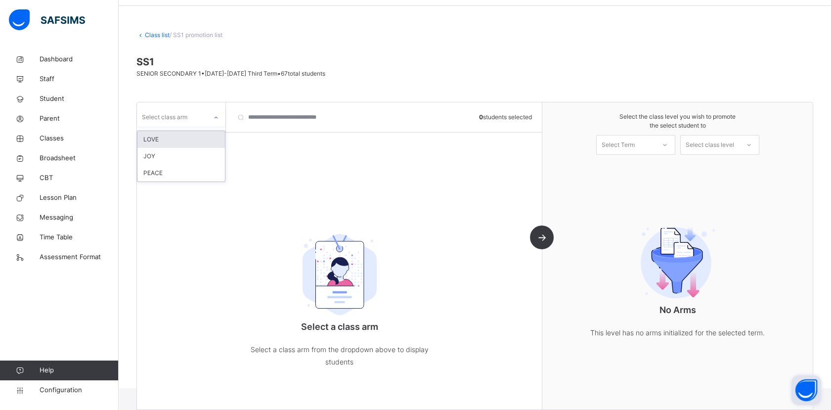
click at [213, 118] on icon at bounding box center [216, 118] width 6 height 10
click at [163, 144] on div "LOVE" at bounding box center [180, 139] width 87 height 17
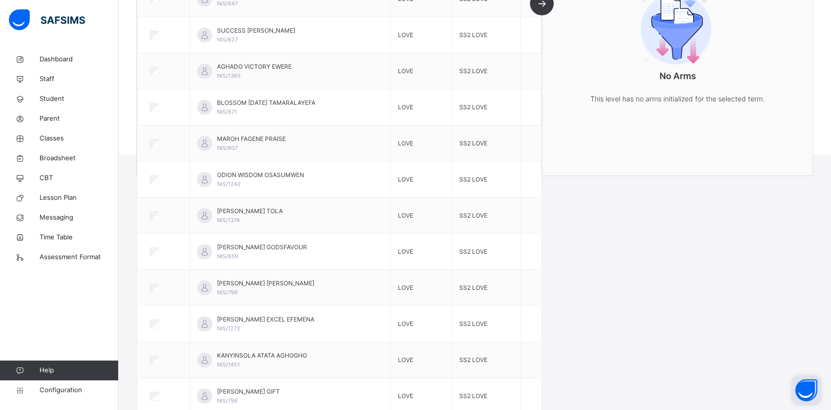
scroll to position [0, 0]
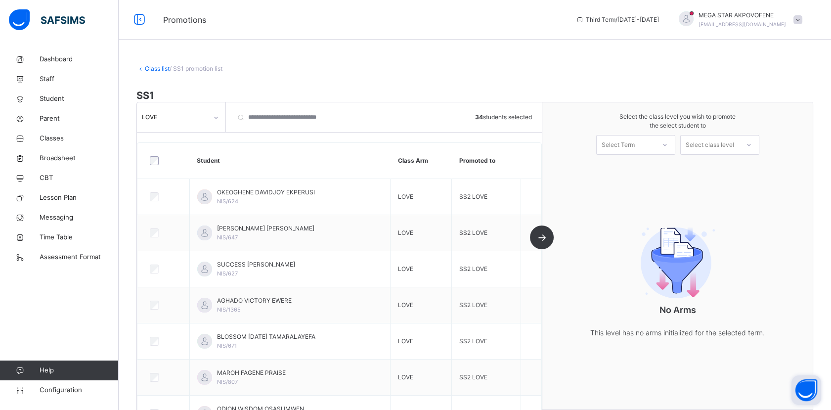
click at [655, 147] on div "Select Term" at bounding box center [625, 144] width 58 height 15
click at [644, 170] on div "First Term 2024-2025" at bounding box center [635, 172] width 78 height 26
click at [730, 149] on div "Select class level" at bounding box center [709, 145] width 48 height 20
click at [636, 190] on div "Select the class level you wish to promote the select student to First Term 202…" at bounding box center [677, 255] width 270 height 307
click at [141, 20] on icon at bounding box center [139, 20] width 17 height 18
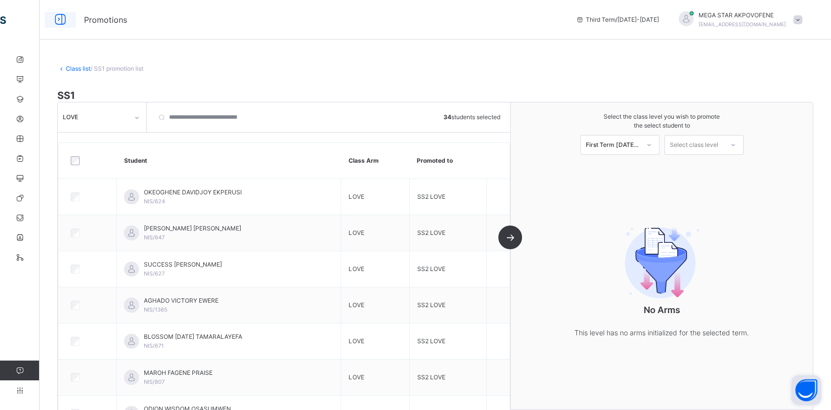
click at [141, 20] on span "Promotions" at bounding box center [322, 20] width 477 height 12
click at [60, 22] on icon at bounding box center [60, 20] width 17 height 18
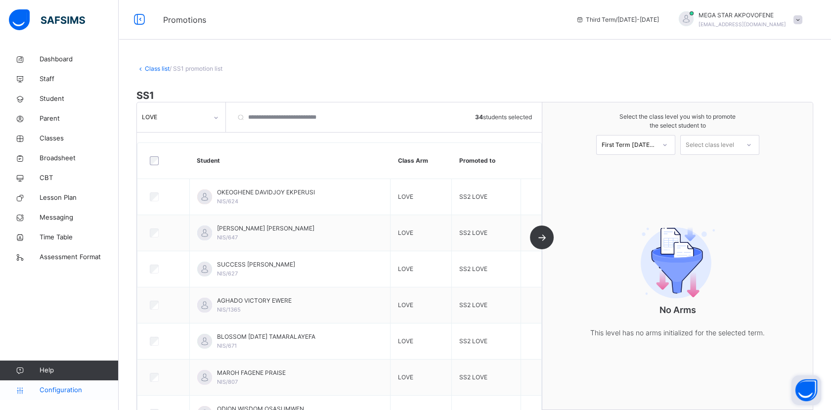
click at [54, 389] on span "Configuration" at bounding box center [79, 390] width 79 height 10
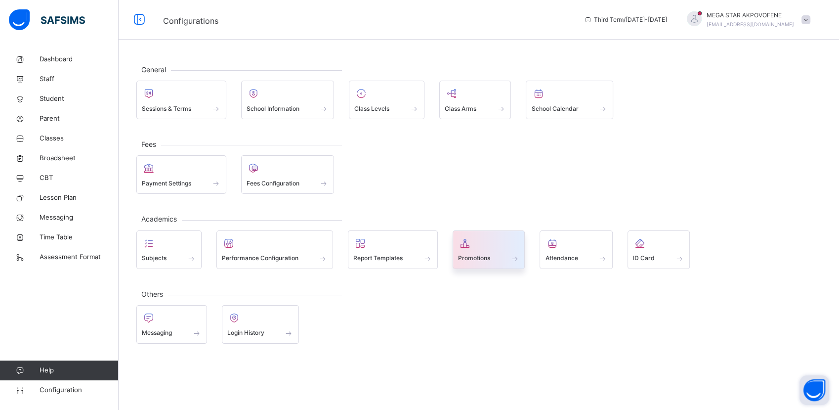
click at [483, 253] on span "Promotions" at bounding box center [474, 257] width 32 height 9
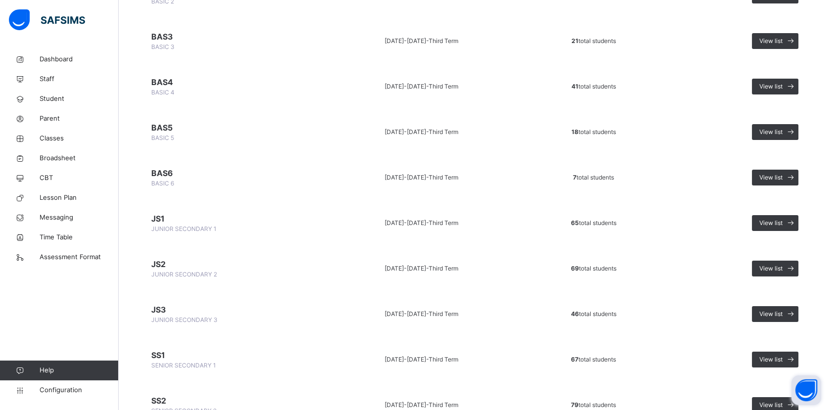
scroll to position [471, 0]
click at [783, 225] on div "View list" at bounding box center [775, 222] width 46 height 16
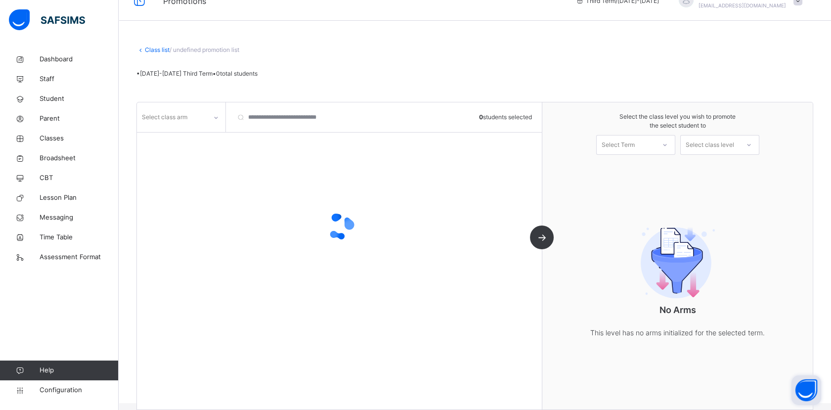
scroll to position [34, 0]
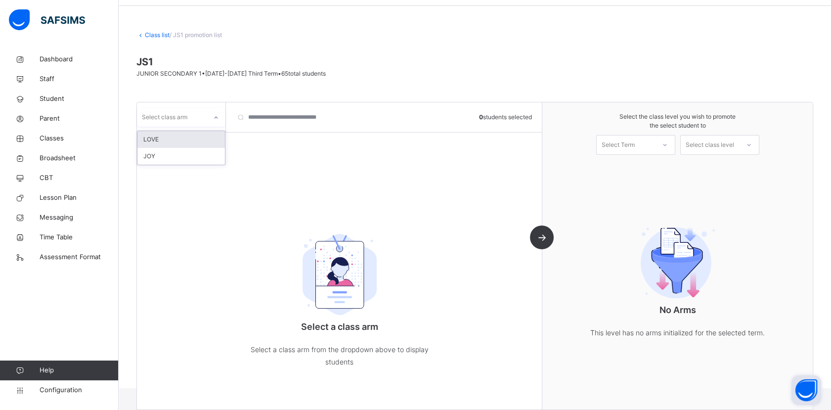
click at [214, 116] on icon at bounding box center [216, 118] width 6 height 10
click at [194, 139] on div "LOVE" at bounding box center [180, 139] width 87 height 17
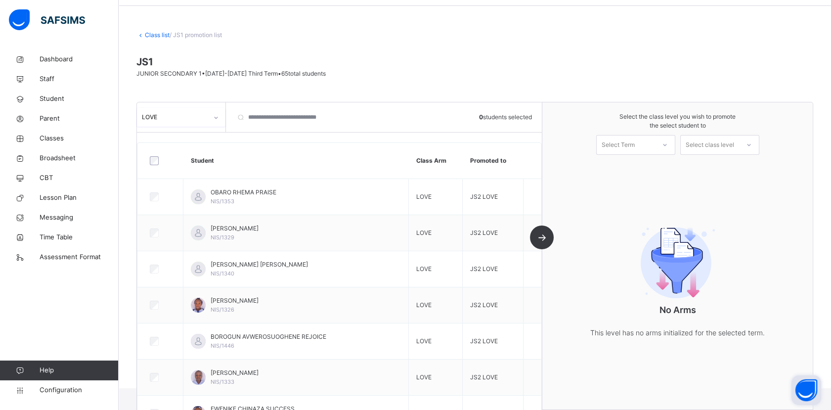
click at [542, 236] on div "option LOVE, selected. 0 results available. Select is focused ,type to refine l…" at bounding box center [339, 255] width 405 height 307
click at [542, 236] on div "LOVE 0 students selected Student Class Arm Promoted to OBARO RHEMA PRAISE NIS/1…" at bounding box center [339, 255] width 405 height 307
click at [542, 238] on div "LOVE 32 students selected Student Class Arm Promoted to OBARO RHEMA PRAISE NIS/…" at bounding box center [339, 255] width 405 height 307
click at [665, 146] on div at bounding box center [665, 144] width 18 height 17
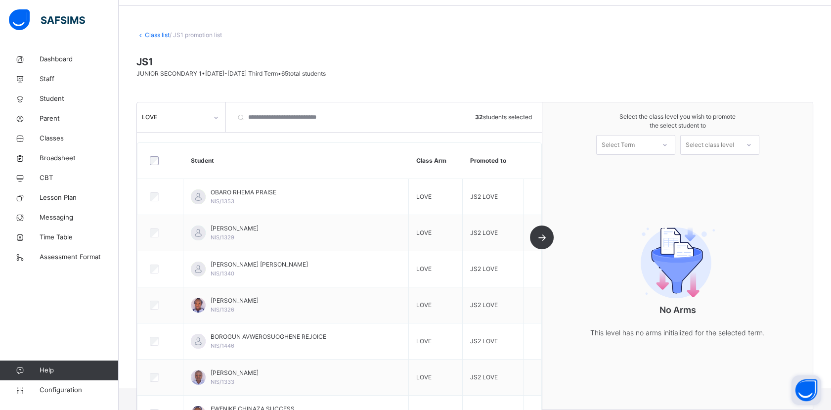
click at [620, 233] on div "No Arms This level has no arms initialized for the selected term." at bounding box center [678, 278] width 198 height 159
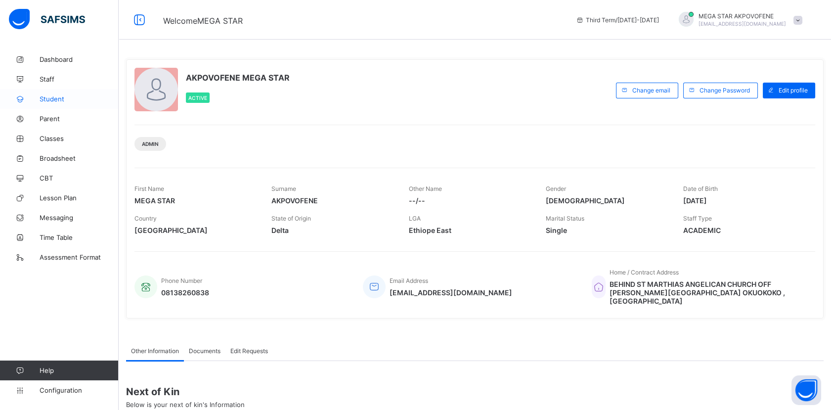
click at [69, 97] on span "Student" at bounding box center [79, 99] width 79 height 8
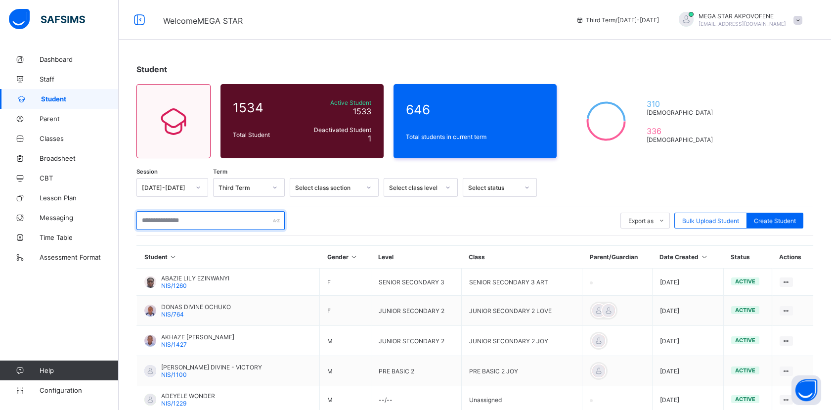
click at [222, 219] on input "text" at bounding box center [210, 220] width 148 height 19
paste input "**********"
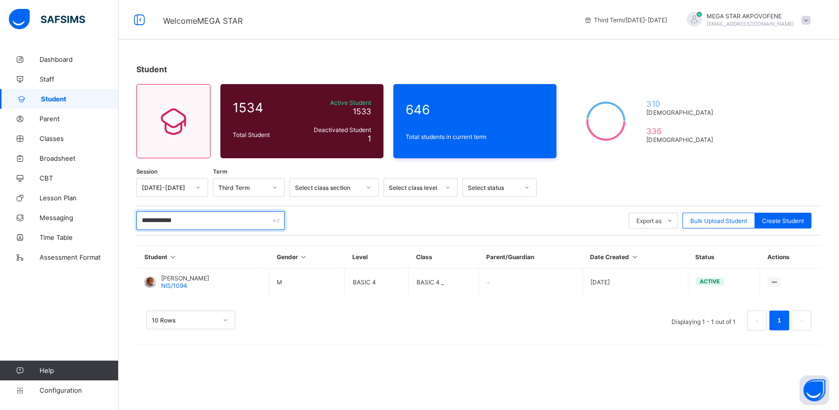
type input "**********"
click at [798, 19] on div "MEGA STAR AKPOVOFENE mega.akpovofene123@gmail.com" at bounding box center [746, 20] width 138 height 16
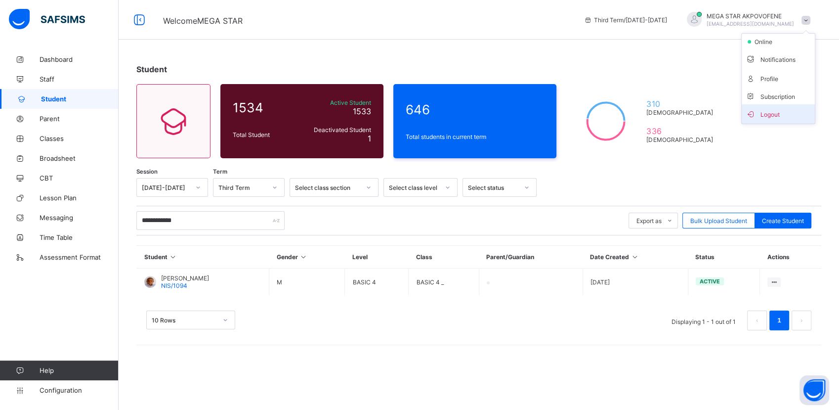
click at [779, 109] on span "Logout" at bounding box center [778, 113] width 65 height 11
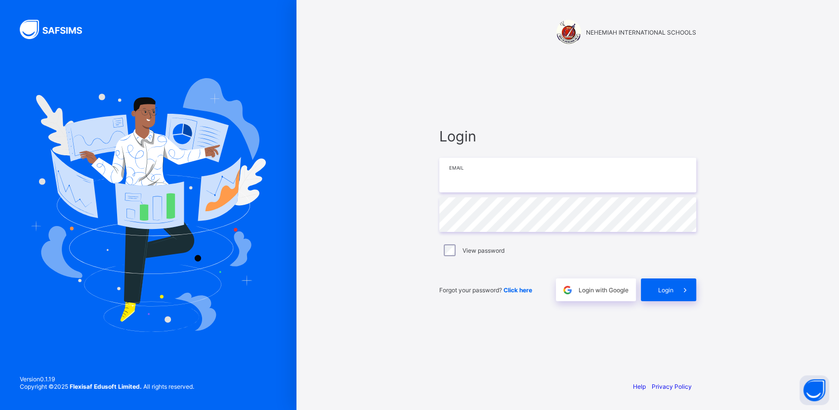
type input "**********"
click at [661, 288] on span "Login" at bounding box center [665, 289] width 15 height 7
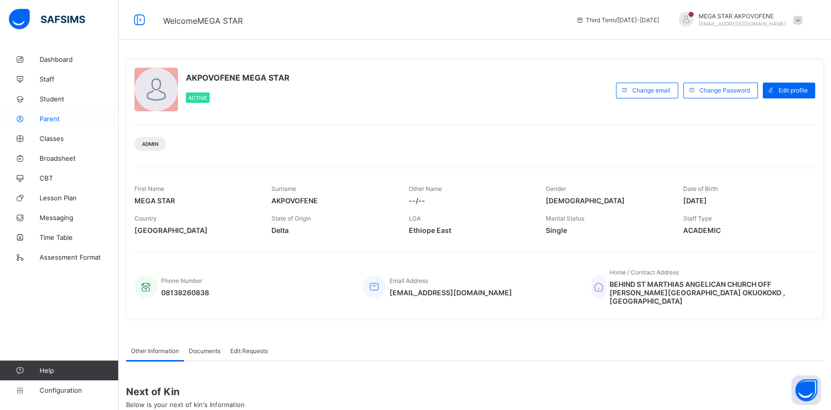
click at [53, 115] on span "Parent" at bounding box center [79, 119] width 79 height 8
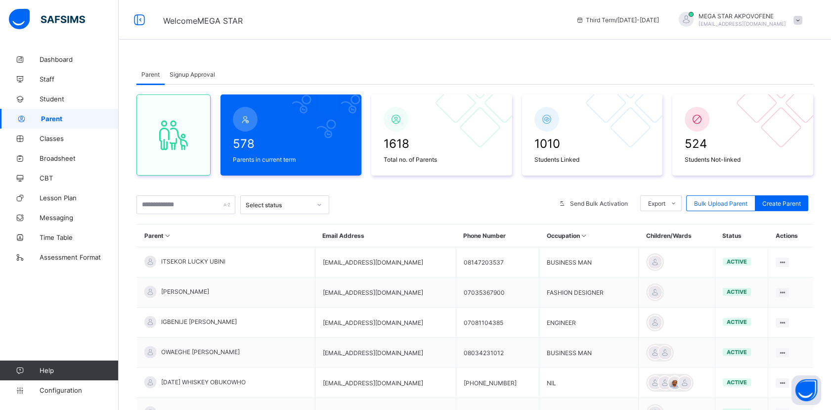
click at [206, 66] on div "Signup Approval" at bounding box center [192, 74] width 55 height 20
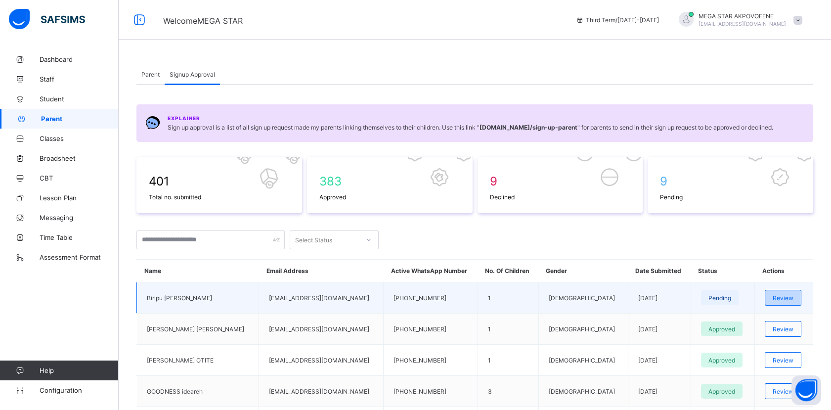
click at [775, 299] on span "Review" at bounding box center [782, 297] width 21 height 7
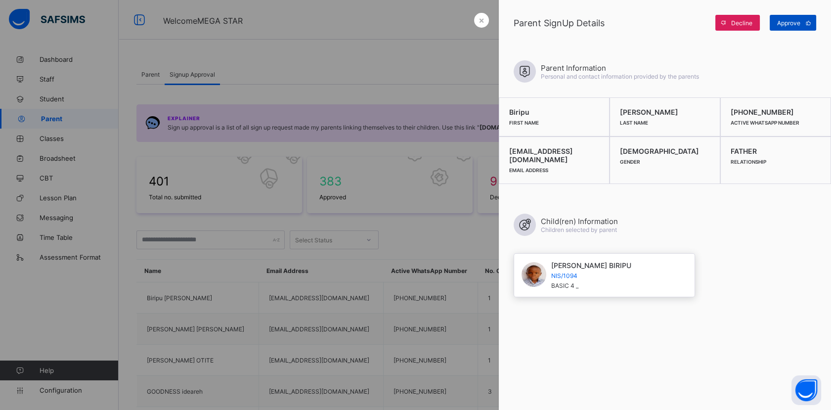
click at [781, 22] on span "Approve" at bounding box center [788, 22] width 23 height 7
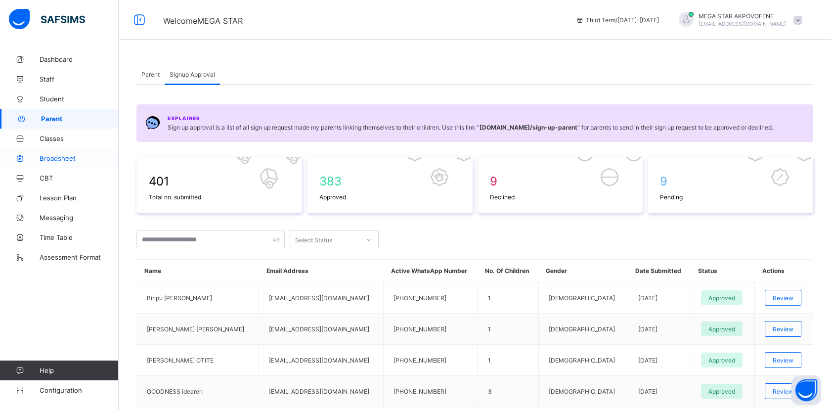
click at [60, 159] on span "Broadsheet" at bounding box center [79, 158] width 79 height 8
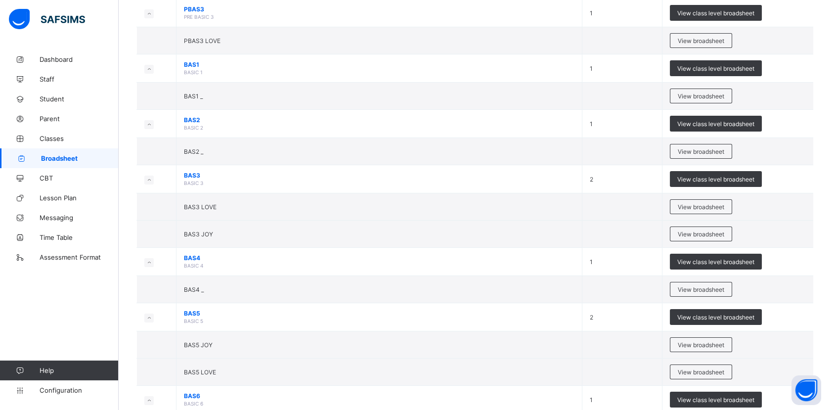
scroll to position [500, 0]
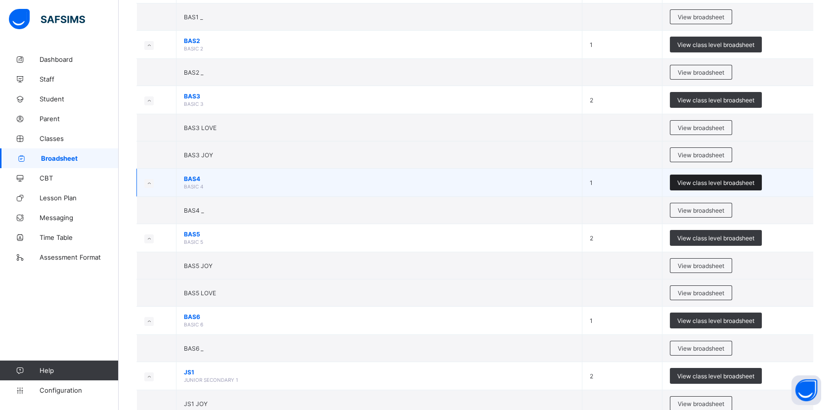
click at [708, 186] on div "View class level broadsheet" at bounding box center [716, 182] width 92 height 16
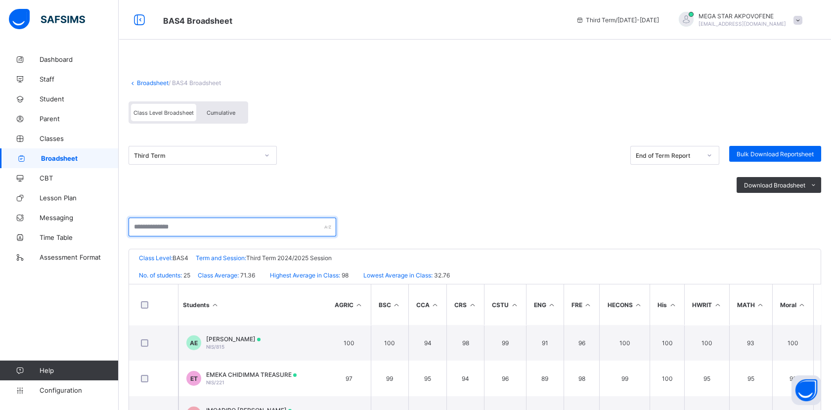
click at [208, 227] on input "text" at bounding box center [232, 226] width 208 height 19
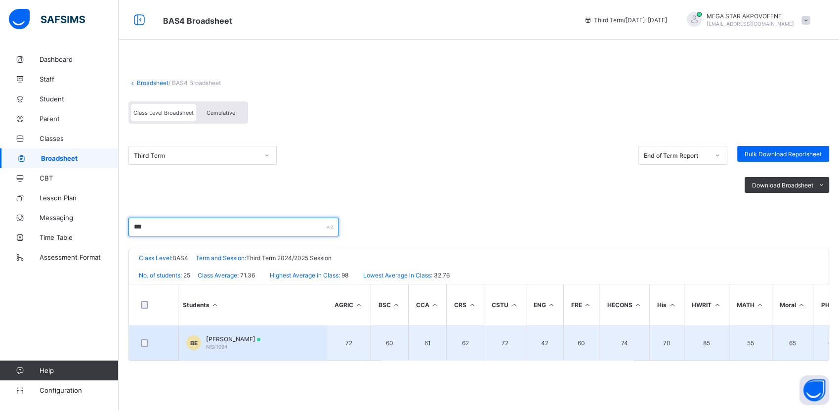
type input "***"
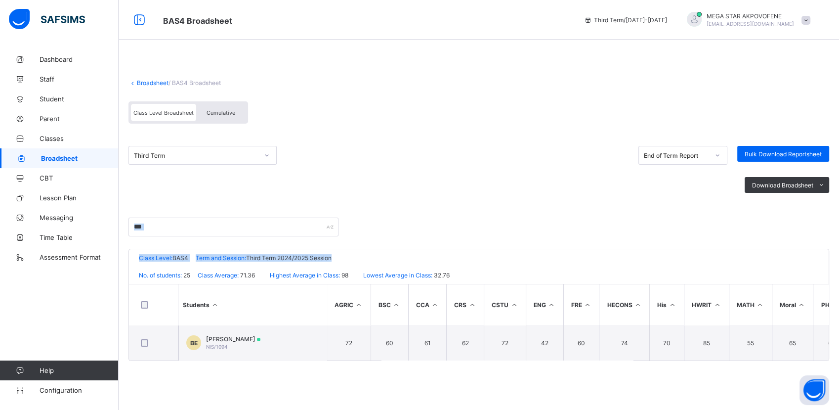
drag, startPoint x: 841, startPoint y: 271, endPoint x: 841, endPoint y: 245, distance: 25.7
click at [830, 245] on html "BAS4 Broadsheet Third Term / 2024-2025 MEGA STAR AKPOVOFENE mega.akpovofene123@…" at bounding box center [419, 205] width 839 height 410
click at [490, 219] on div "***" at bounding box center [478, 232] width 701 height 31
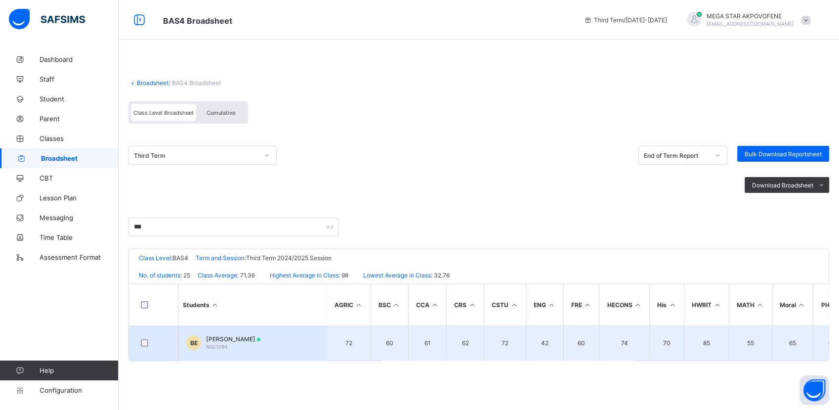
click at [203, 342] on div "BE BIRIPU PEREZ EBIYERIN NIS/1094" at bounding box center [223, 342] width 74 height 15
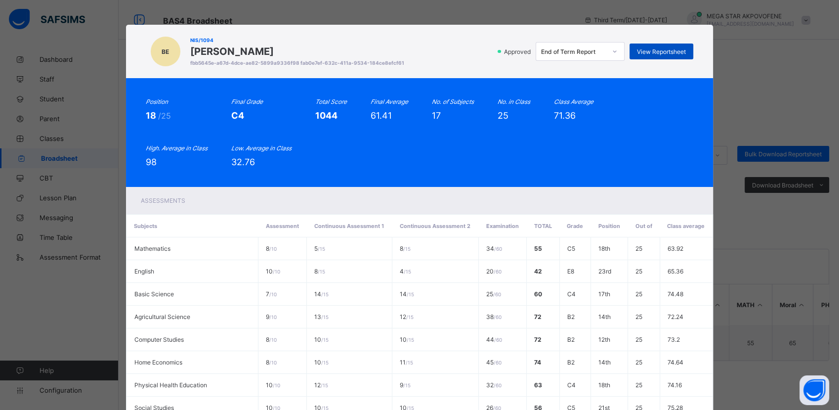
click at [652, 55] on div "View Reportsheet" at bounding box center [662, 51] width 64 height 16
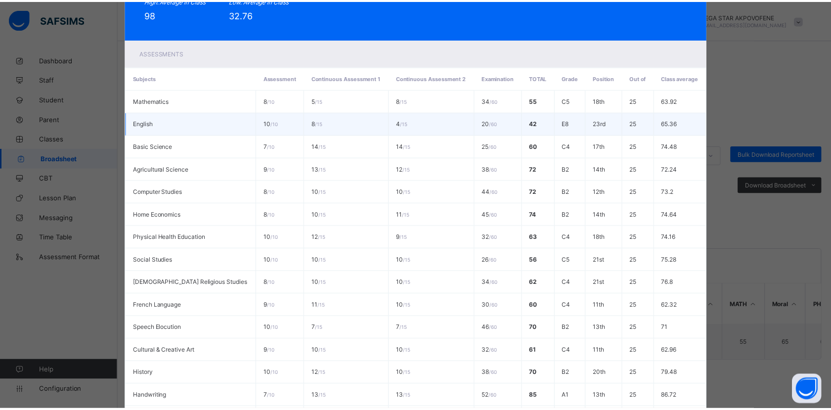
scroll to position [296, 0]
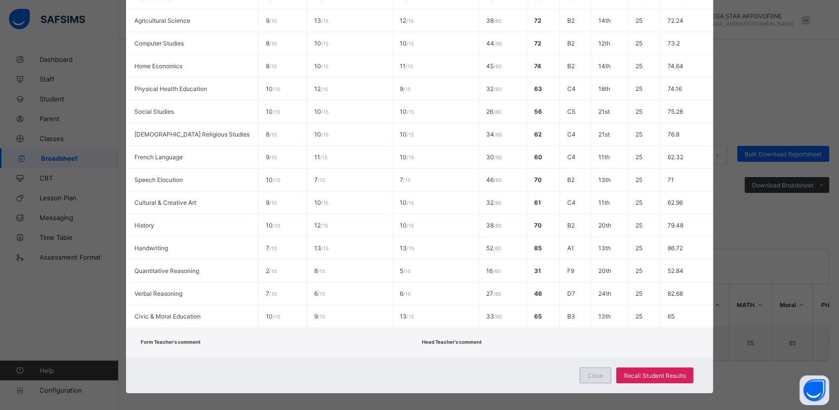
click at [602, 367] on div "Close" at bounding box center [596, 375] width 32 height 16
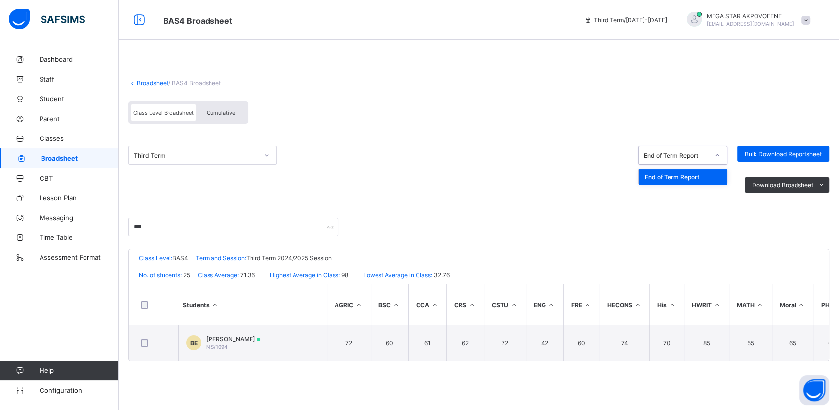
click at [718, 155] on icon at bounding box center [718, 155] width 6 height 10
click at [713, 174] on div "End of Term Report" at bounding box center [683, 176] width 88 height 15
click at [72, 160] on span "Broadsheet" at bounding box center [80, 158] width 78 height 8
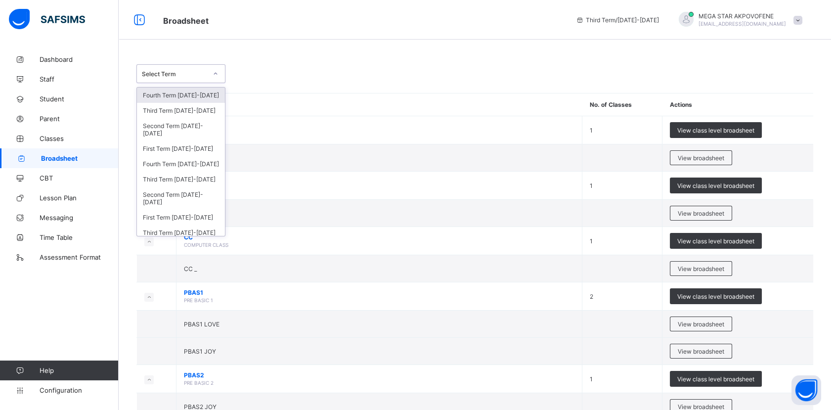
click at [215, 73] on icon at bounding box center [215, 74] width 6 height 10
click at [171, 179] on div "Third Term 2024-2025" at bounding box center [181, 178] width 88 height 15
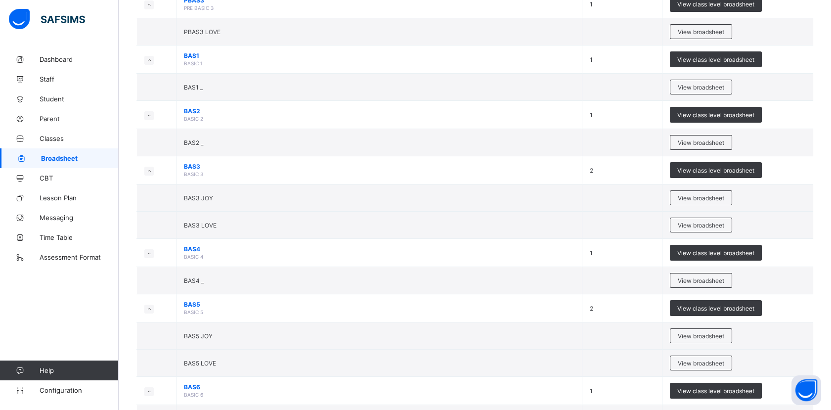
scroll to position [467, 0]
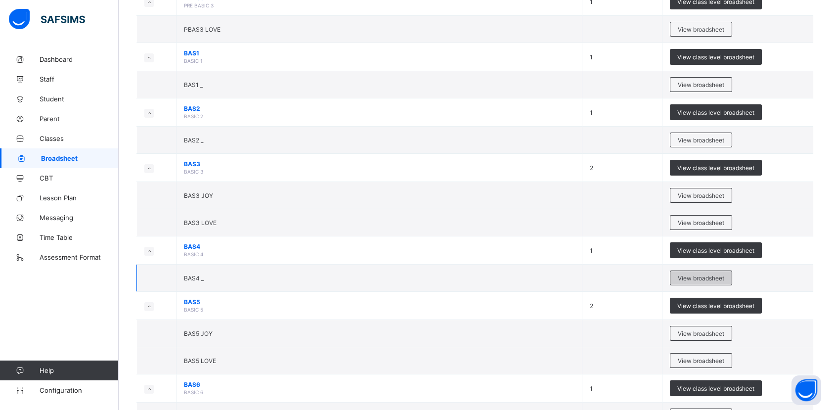
click at [713, 275] on span "View broadsheet" at bounding box center [700, 277] width 46 height 7
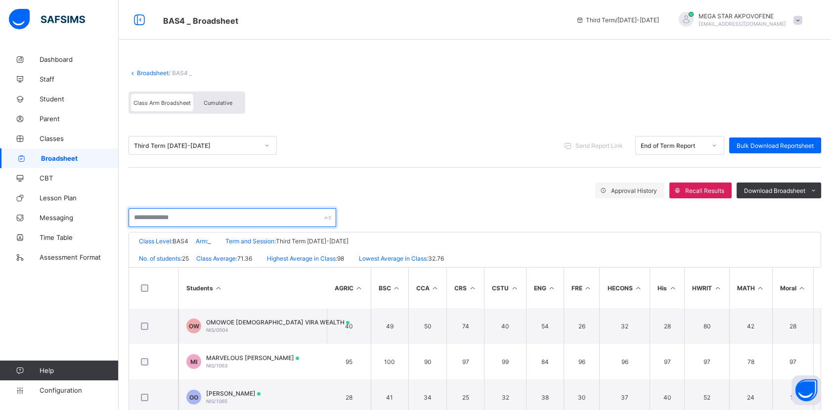
click at [269, 215] on input "text" at bounding box center [232, 217] width 208 height 19
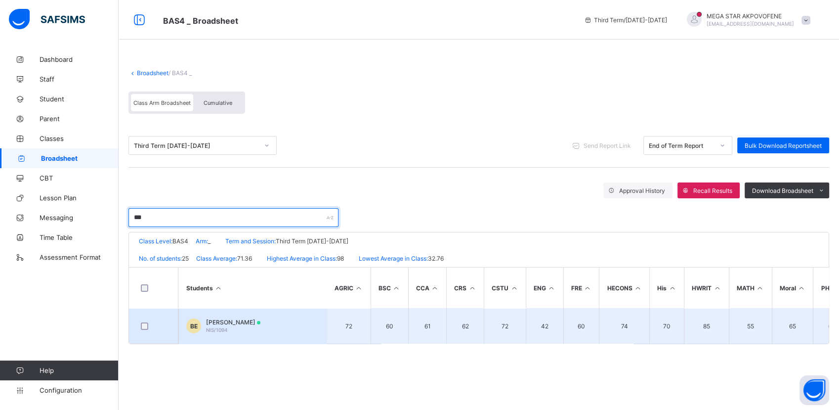
type input "***"
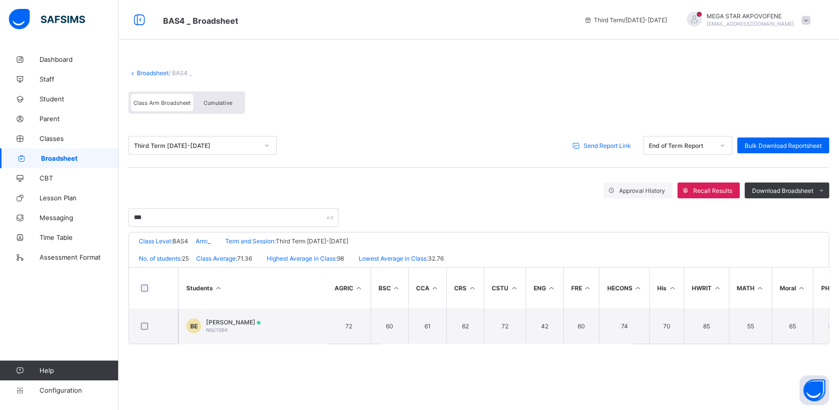
click at [601, 144] on span "Send Report Link" at bounding box center [607, 145] width 47 height 7
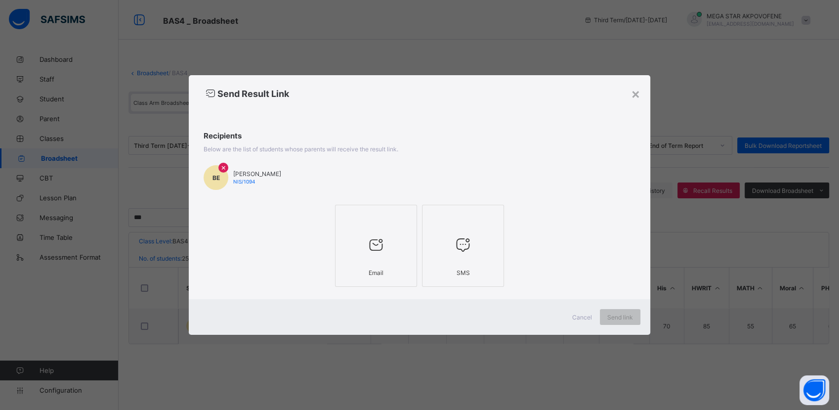
click at [403, 226] on div at bounding box center [375, 244] width 71 height 39
click at [621, 318] on span "Send link" at bounding box center [620, 316] width 26 height 7
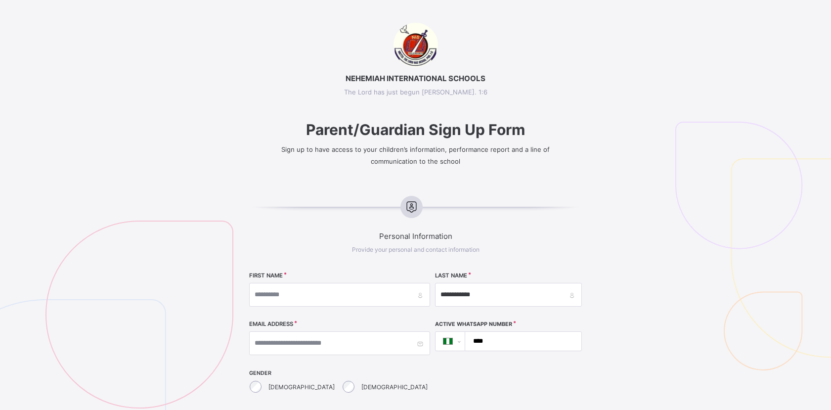
select select "**"
click at [447, 293] on input "**********" at bounding box center [508, 295] width 146 height 24
type input "*****"
click at [340, 292] on input "text" at bounding box center [339, 295] width 181 height 24
paste input "******"
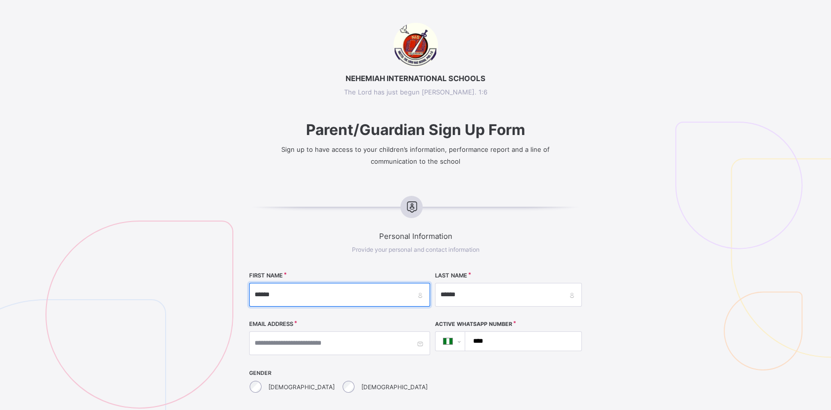
type input "******"
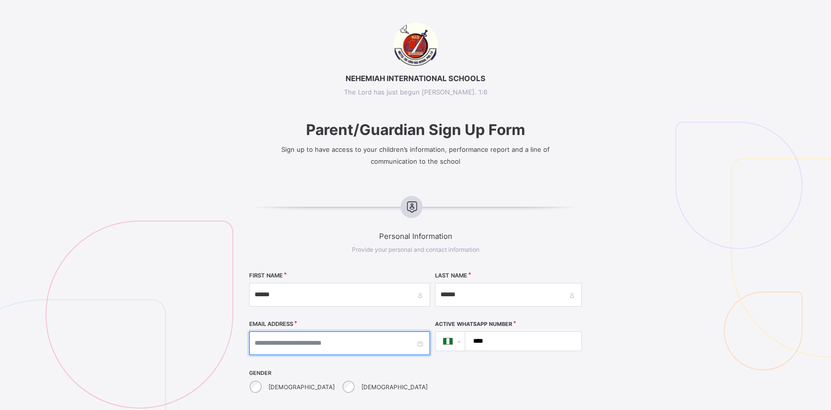
click at [356, 339] on input "text" at bounding box center [339, 343] width 181 height 24
paste input "**********"
click at [369, 347] on input "**********" at bounding box center [339, 343] width 181 height 24
type input "**********"
click at [505, 344] on input "****" at bounding box center [521, 341] width 108 height 19
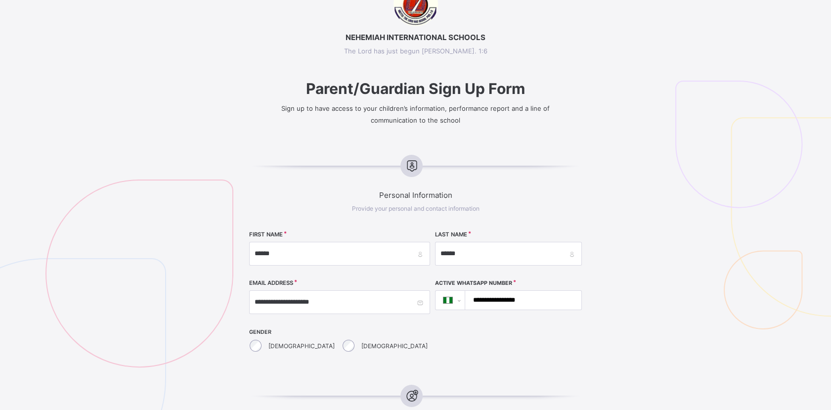
scroll to position [113, 0]
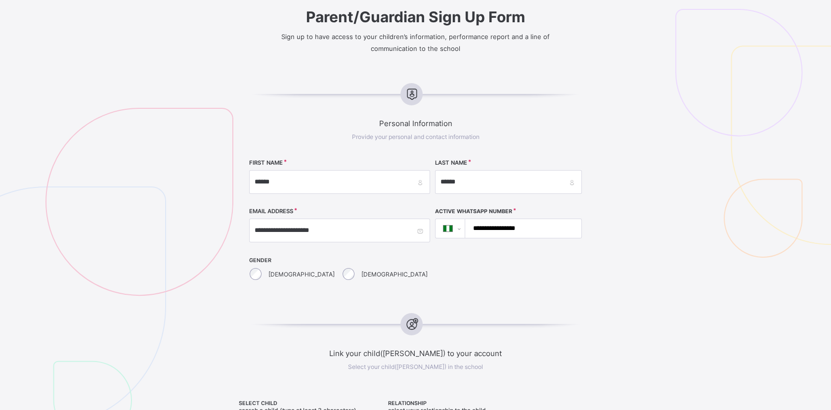
type input "**********"
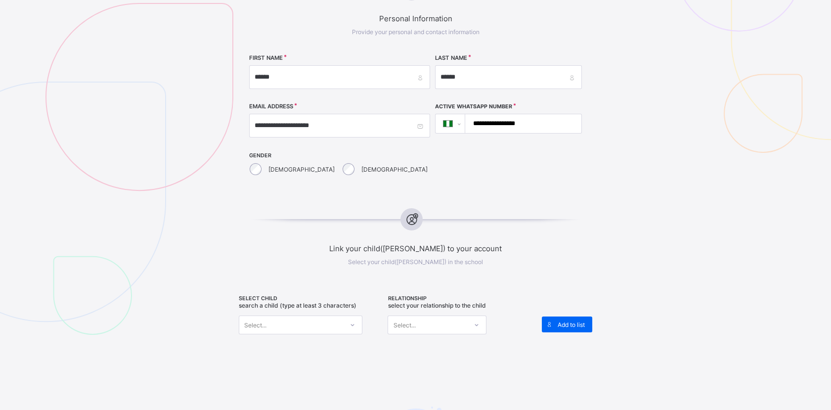
scroll to position [220, 0]
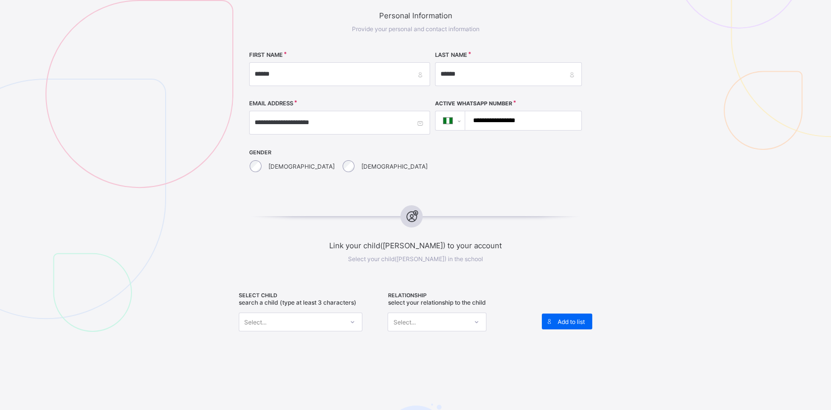
click at [292, 317] on div "Select..." at bounding box center [291, 322] width 104 height 14
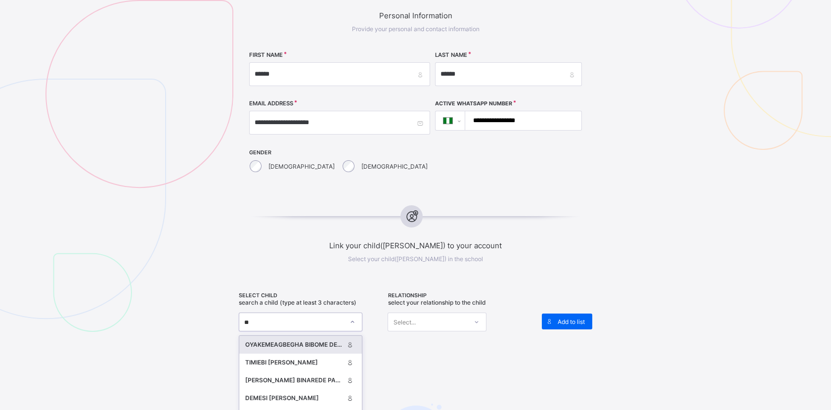
type input "***"
click at [295, 345] on div "[PERSON_NAME]" at bounding box center [294, 344] width 98 height 10
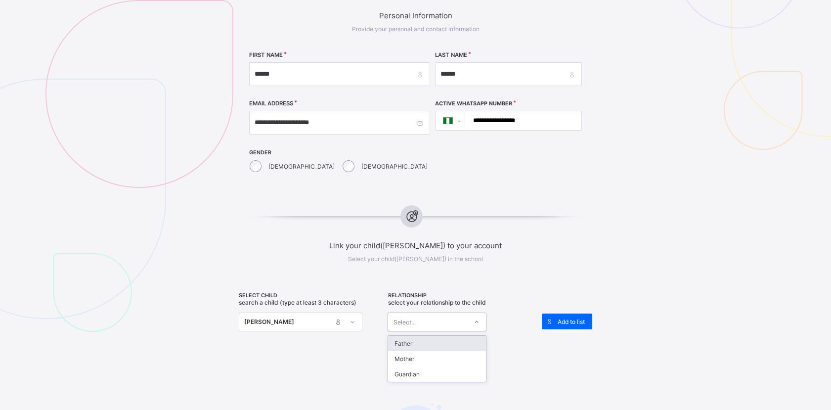
click at [433, 316] on div "Select..." at bounding box center [427, 322] width 79 height 14
click at [425, 341] on div "Father" at bounding box center [437, 343] width 98 height 15
click at [575, 318] on span "Add to list" at bounding box center [570, 321] width 27 height 7
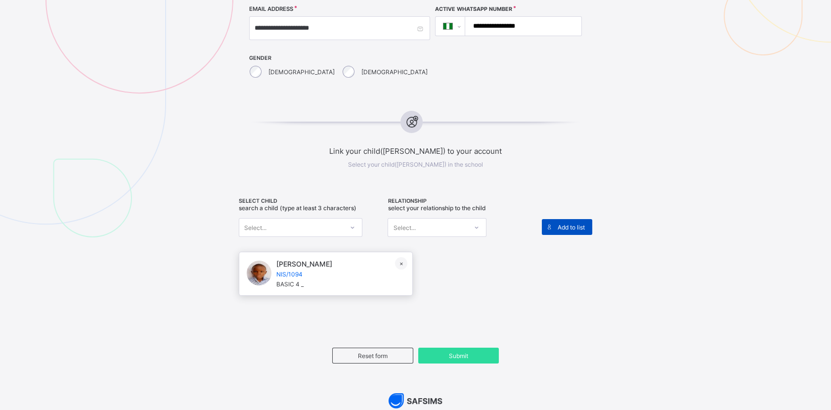
scroll to position [381, 0]
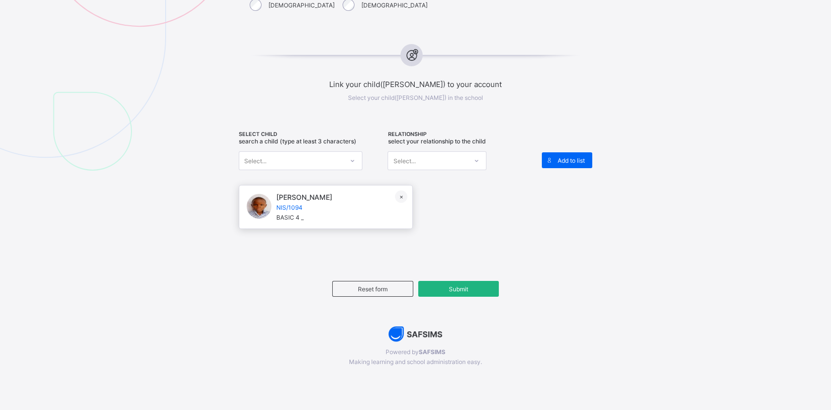
click at [476, 285] on span "Submit" at bounding box center [458, 288] width 66 height 7
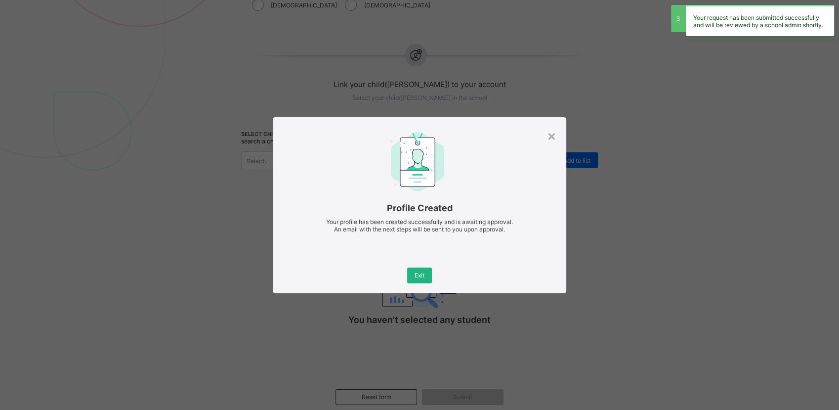
click at [422, 278] on span "Exit" at bounding box center [420, 274] width 10 height 7
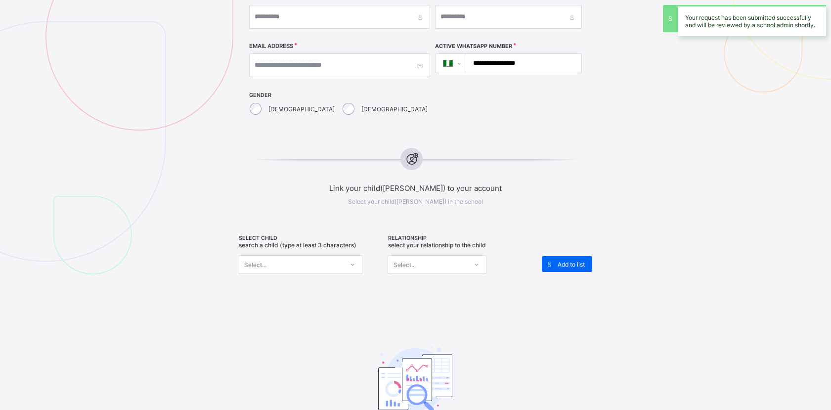
scroll to position [0, 0]
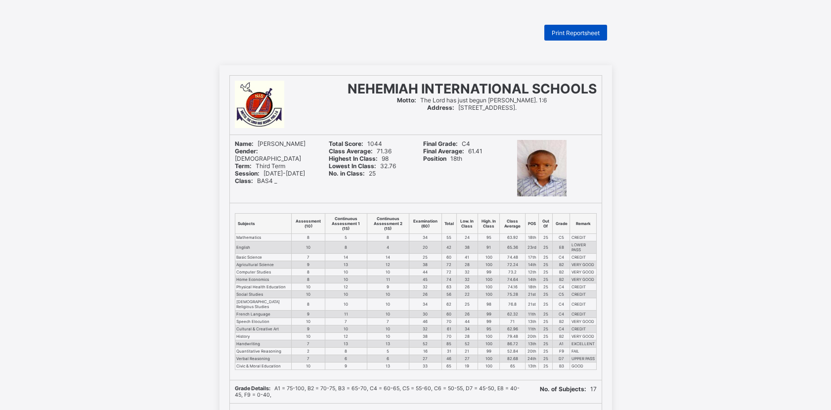
click at [581, 34] on span "Print Reportsheet" at bounding box center [575, 32] width 48 height 7
